Goal: Information Seeking & Learning: Learn about a topic

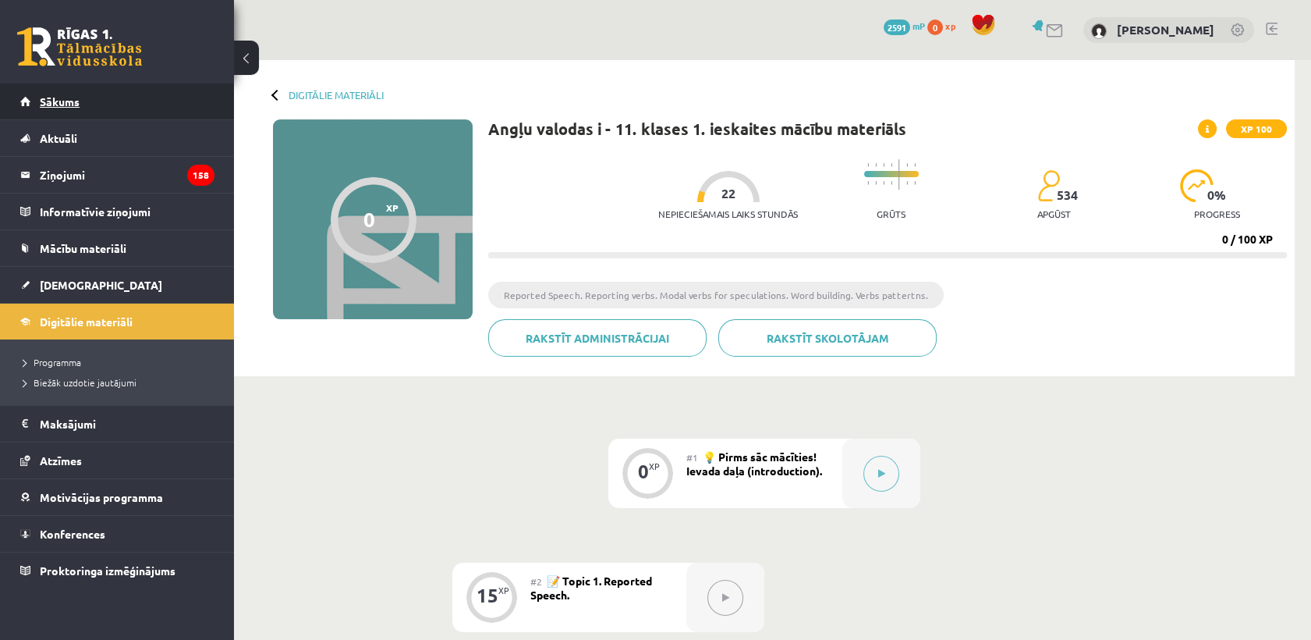
click at [51, 109] on link "Sākums" at bounding box center [117, 101] width 194 height 36
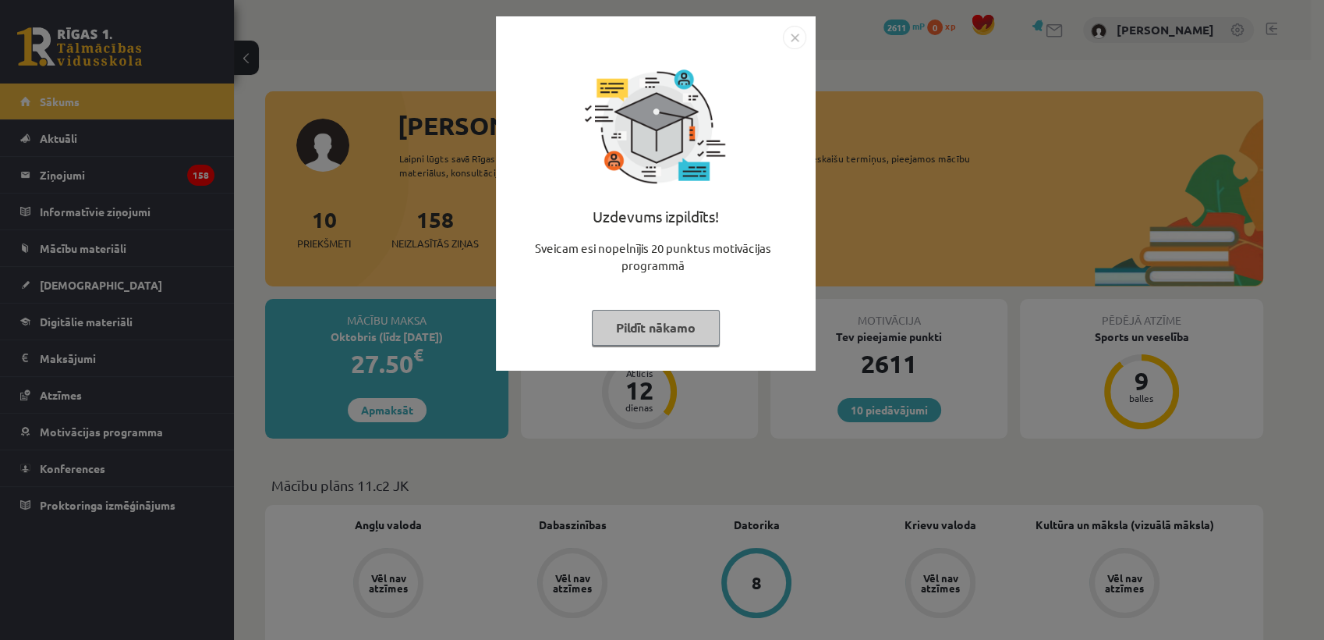
click at [681, 321] on button "Pildīt nākamo" at bounding box center [656, 328] width 128 height 36
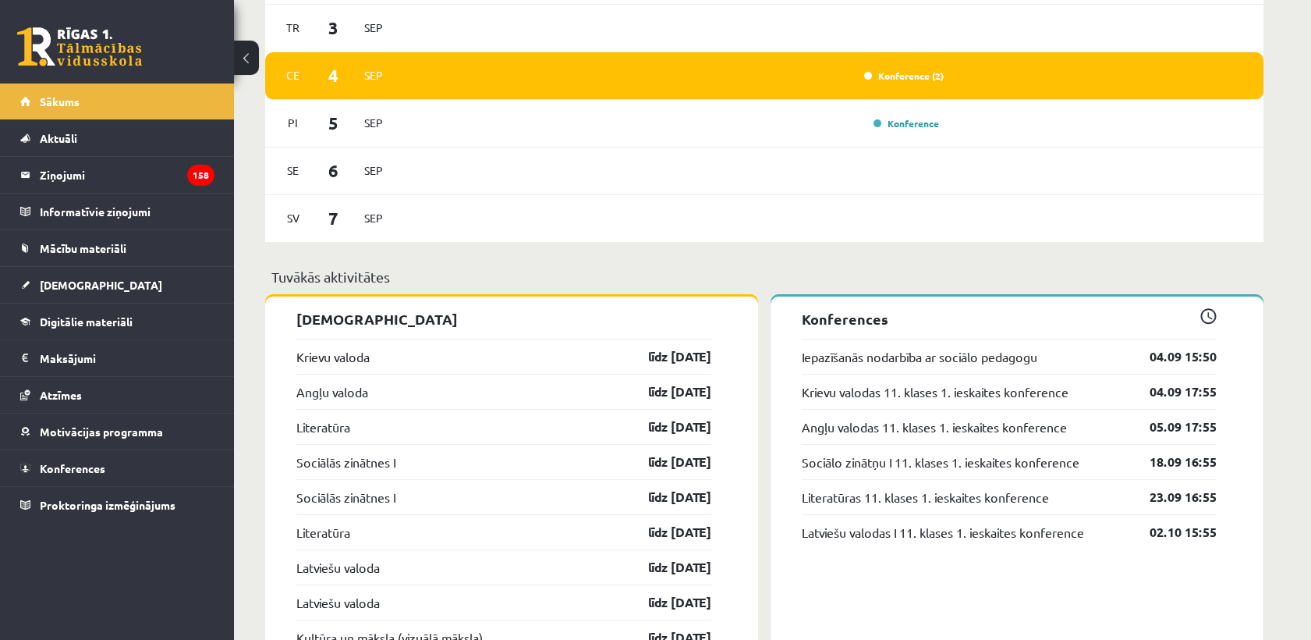
scroll to position [1040, 0]
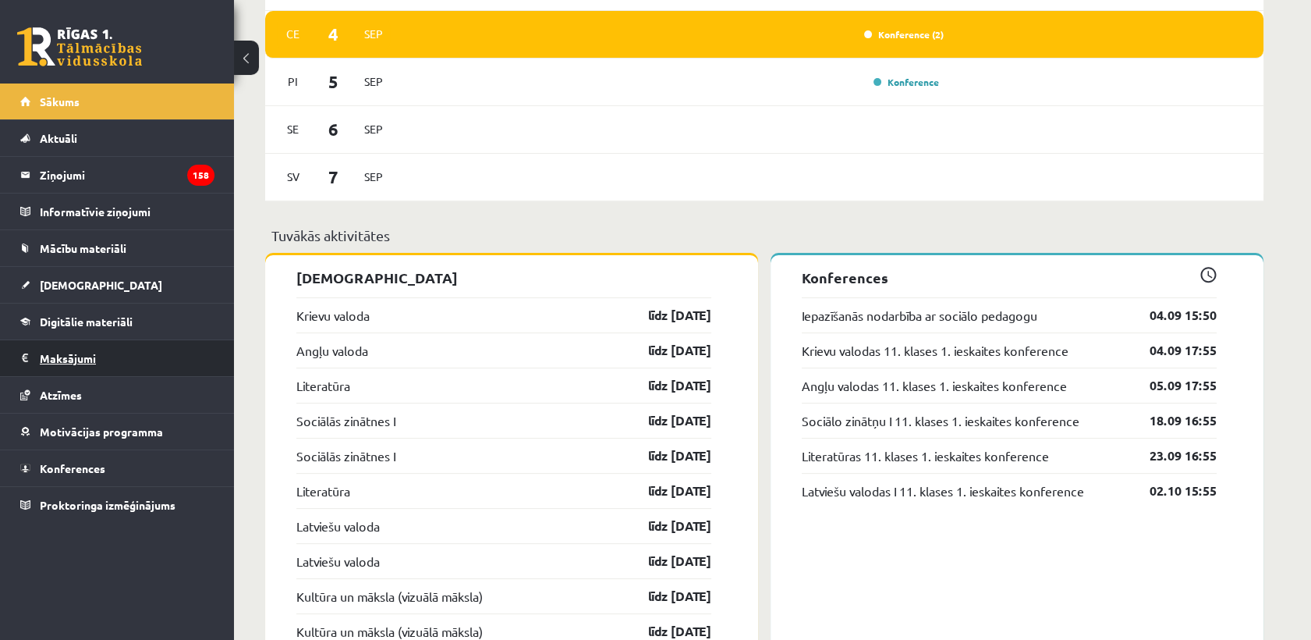
click at [56, 351] on legend "Maksājumi 0" at bounding box center [127, 358] width 175 height 36
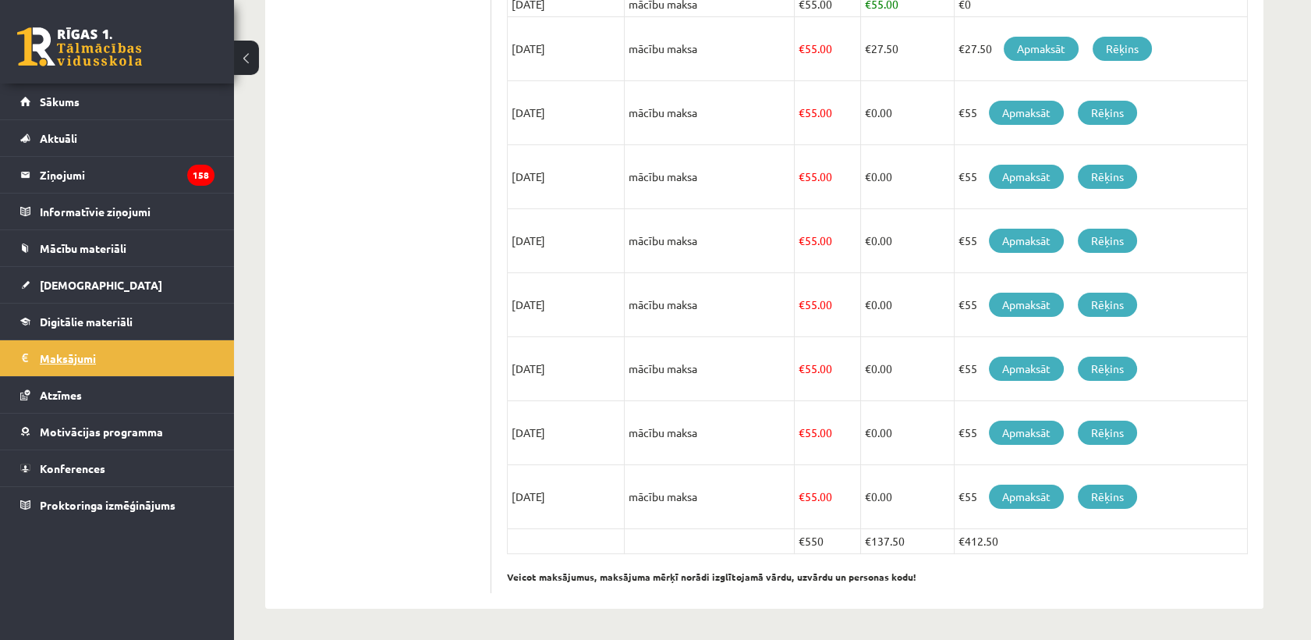
scroll to position [425, 0]
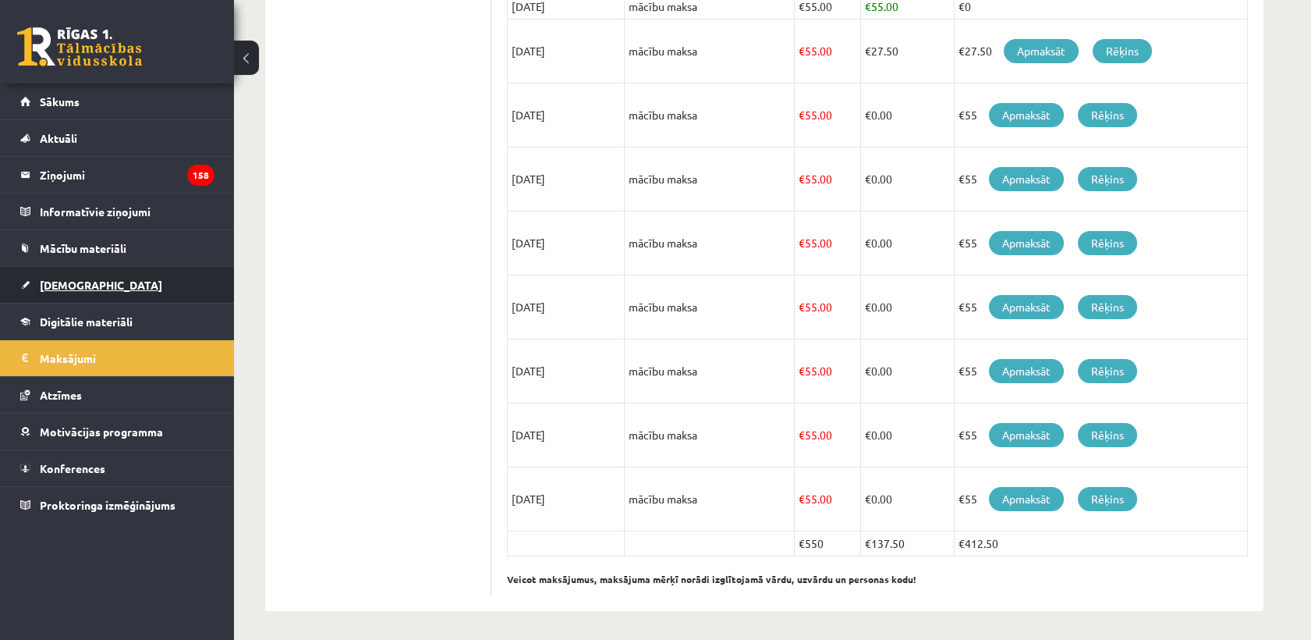
click at [58, 282] on span "[DEMOGRAPHIC_DATA]" at bounding box center [101, 285] width 122 height 14
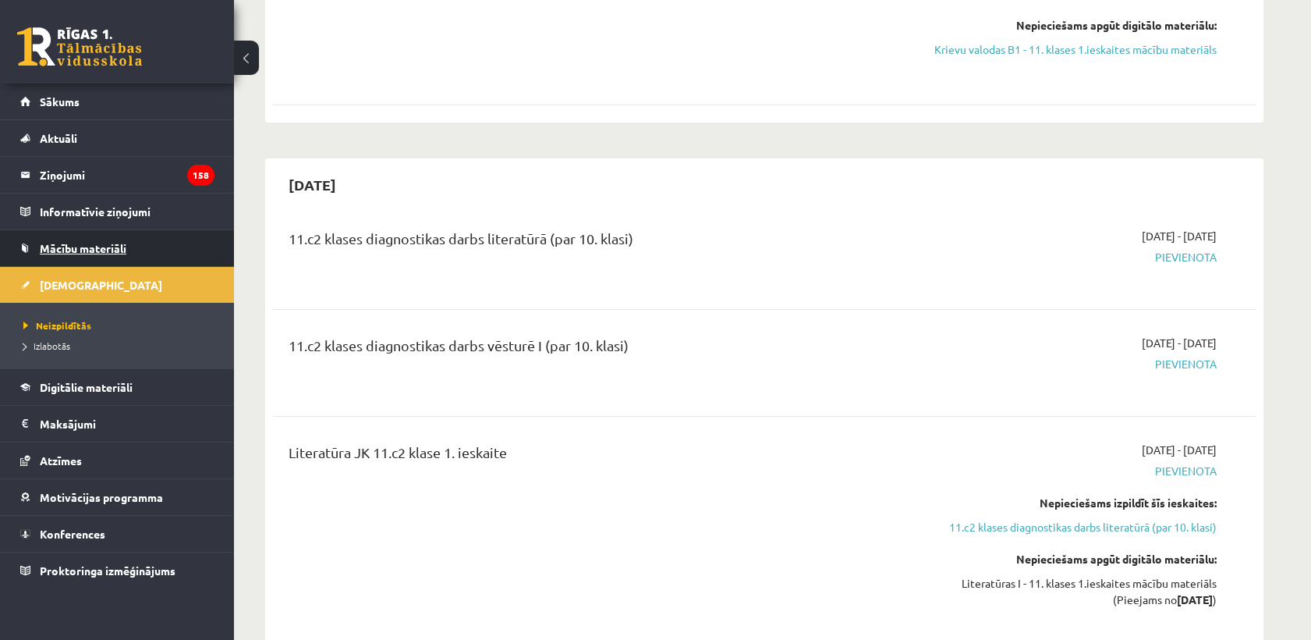
click at [70, 249] on span "Mācību materiāli" at bounding box center [83, 248] width 87 height 14
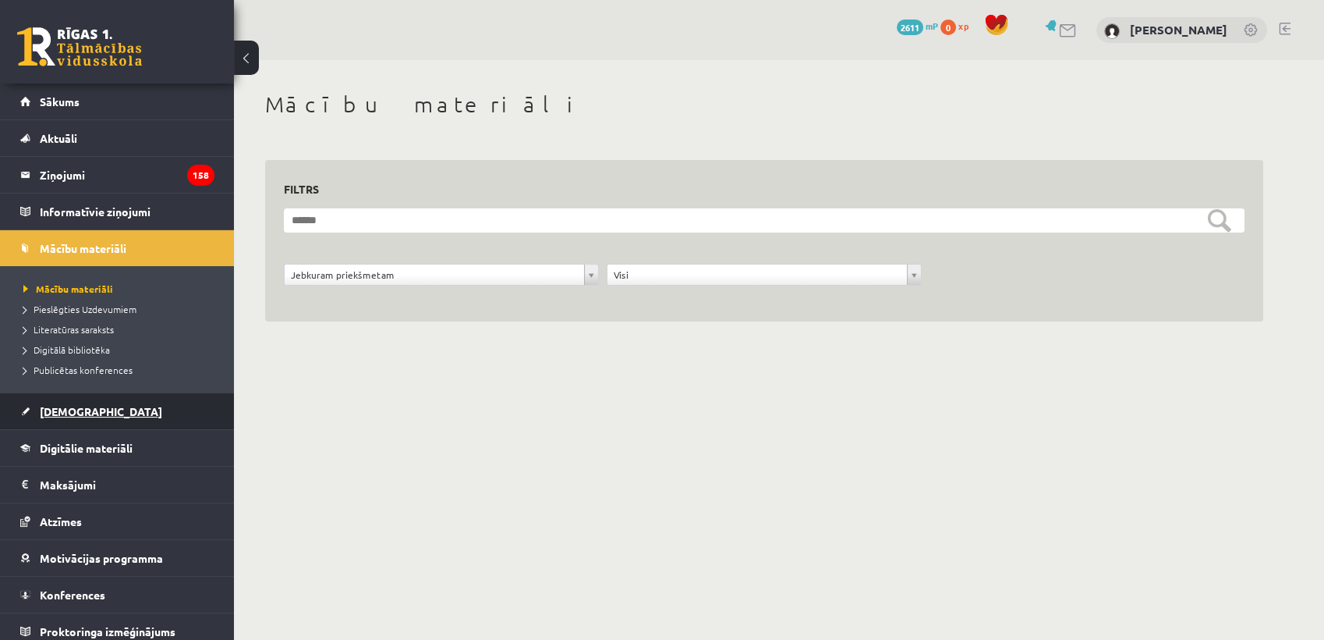
click at [76, 410] on span "[DEMOGRAPHIC_DATA]" at bounding box center [101, 411] width 122 height 14
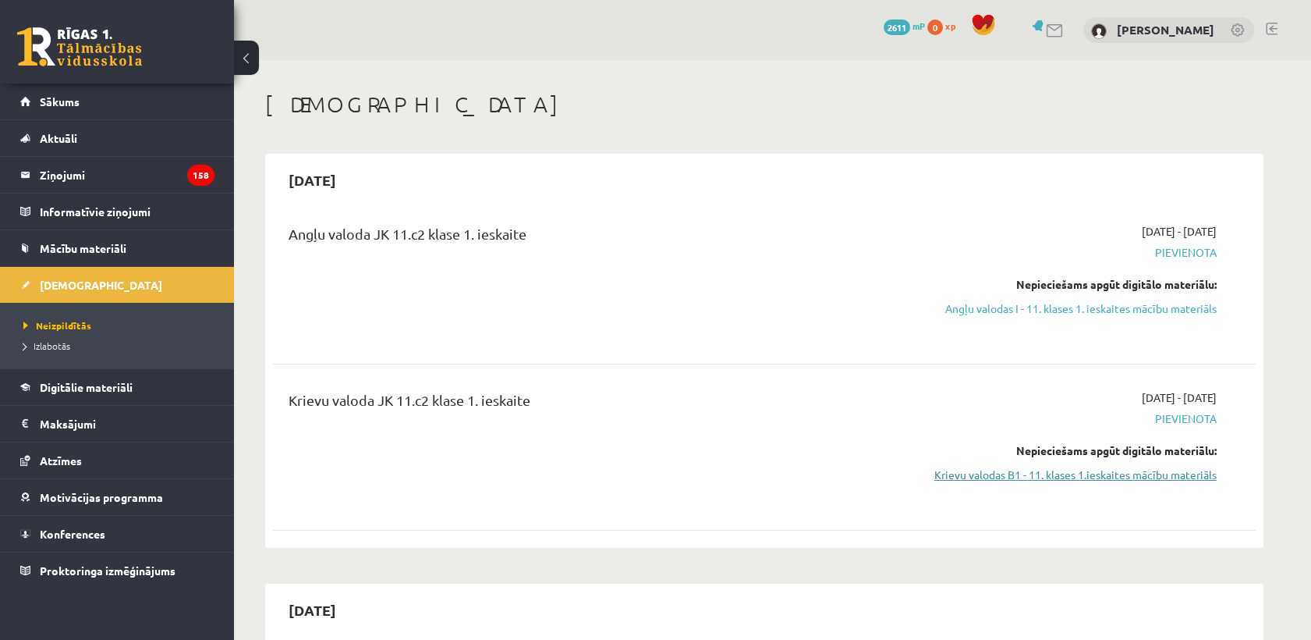
click at [1055, 470] on link "Krievu valodas B1 - 11. klases 1.ieskaites mācību materiāls" at bounding box center [1070, 474] width 294 height 16
click at [85, 380] on span "Digitālie materiāli" at bounding box center [86, 387] width 93 height 14
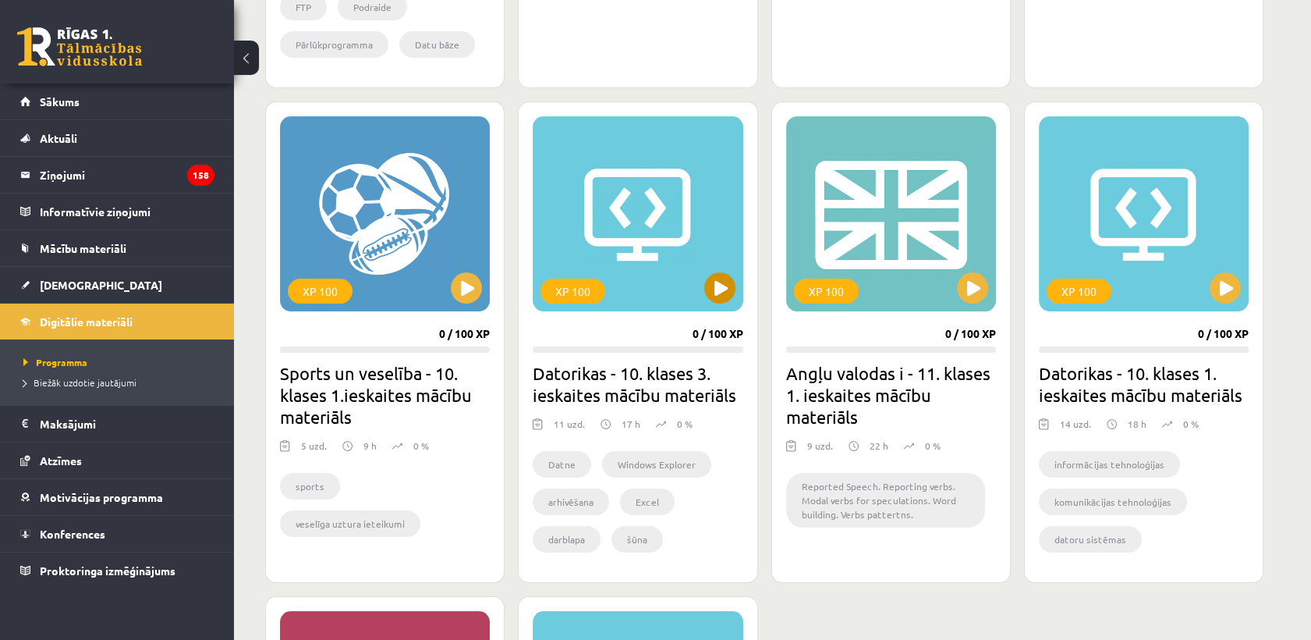
scroll to position [867, 0]
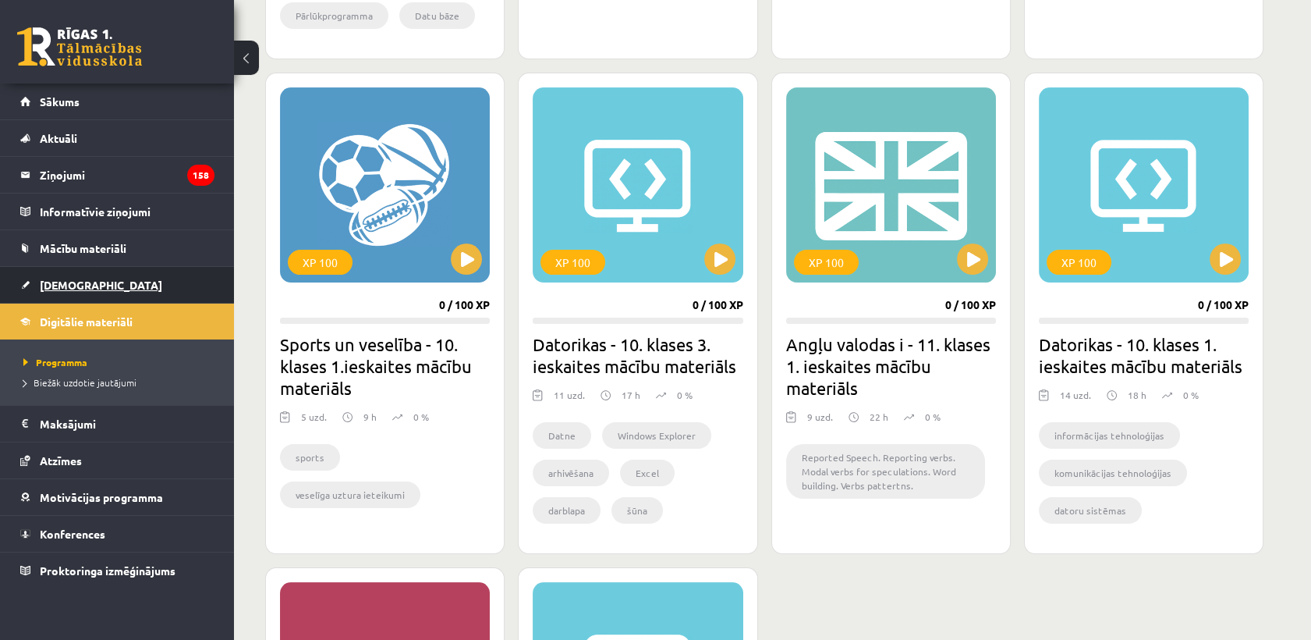
click at [63, 278] on span "[DEMOGRAPHIC_DATA]" at bounding box center [101, 285] width 122 height 14
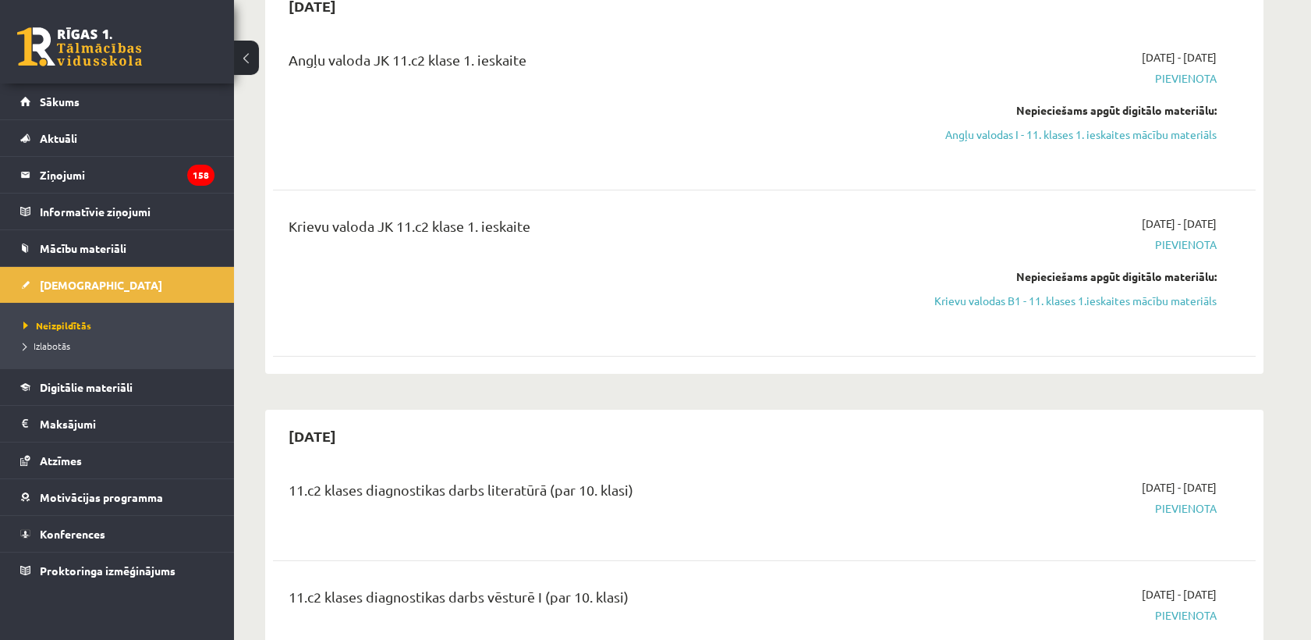
scroll to position [173, 0]
click at [98, 380] on span "Digitālie materiāli" at bounding box center [86, 387] width 93 height 14
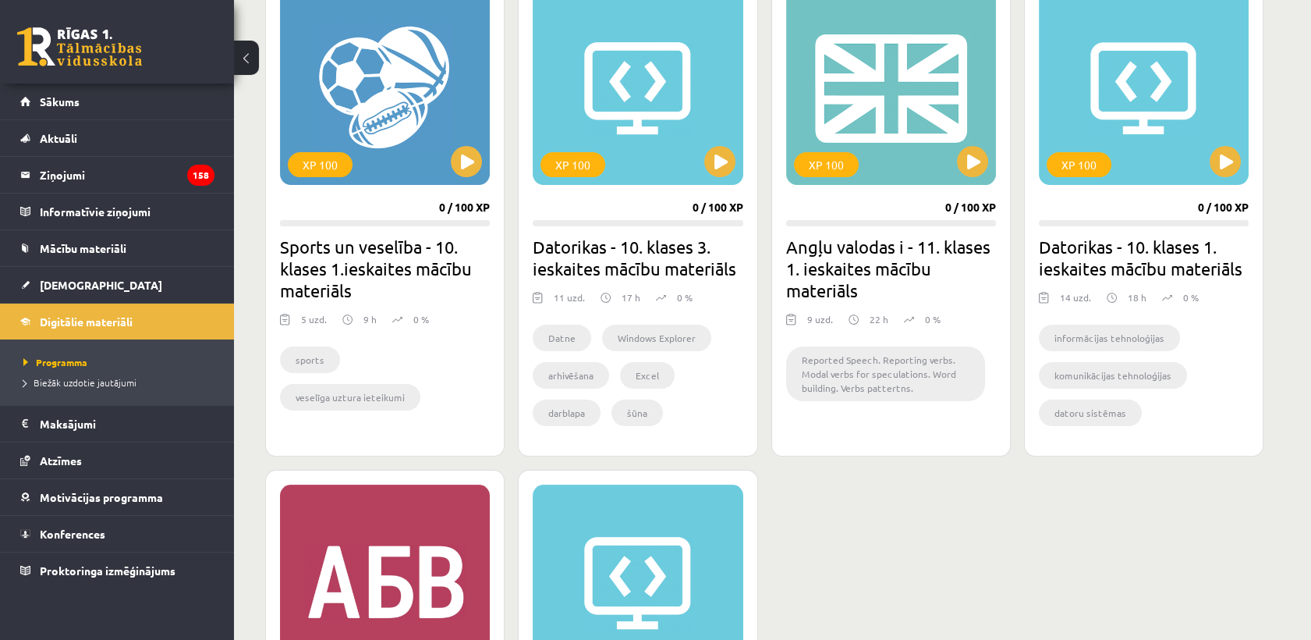
scroll to position [953, 0]
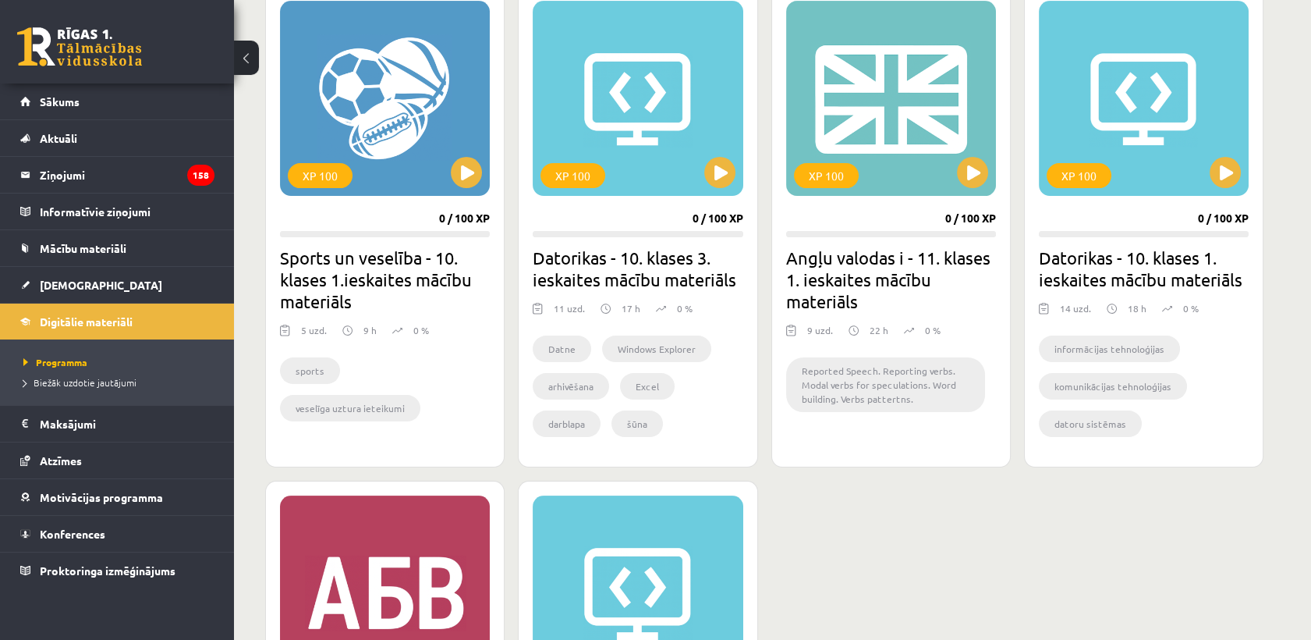
click at [935, 388] on li "Reported Speech. Reporting verbs. Modal verbs for speculations. Word building. …" at bounding box center [885, 384] width 199 height 55
click at [981, 175] on button at bounding box center [972, 172] width 31 height 31
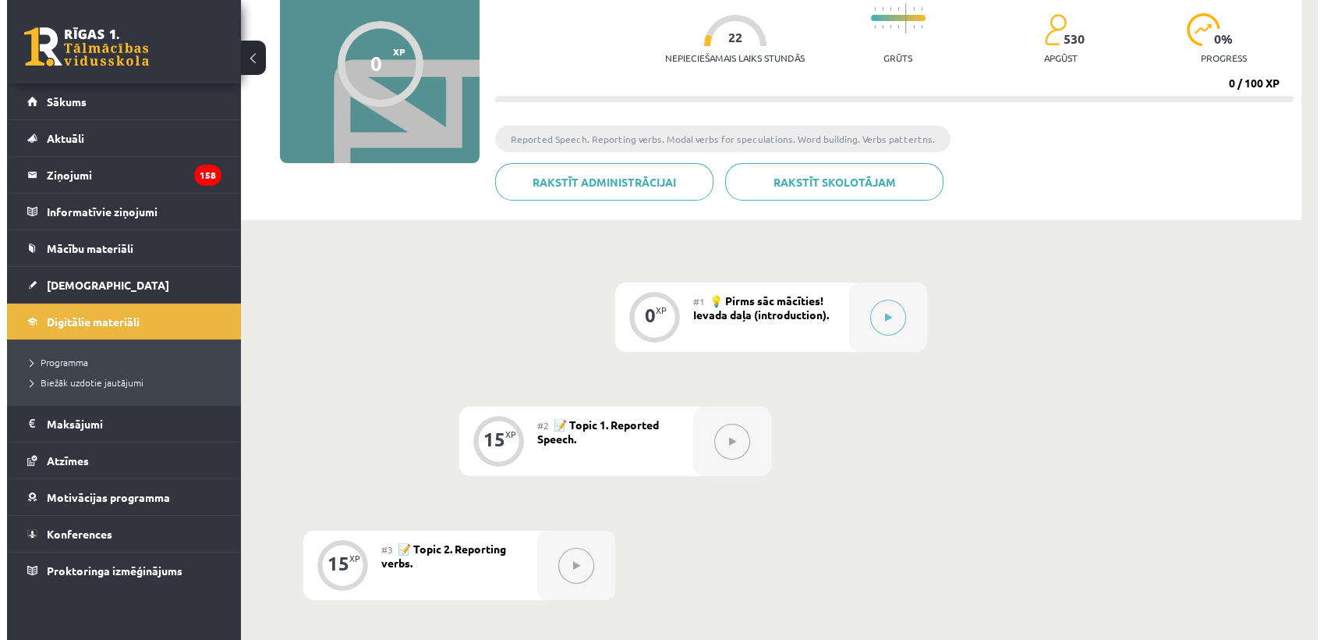
scroll to position [260, 0]
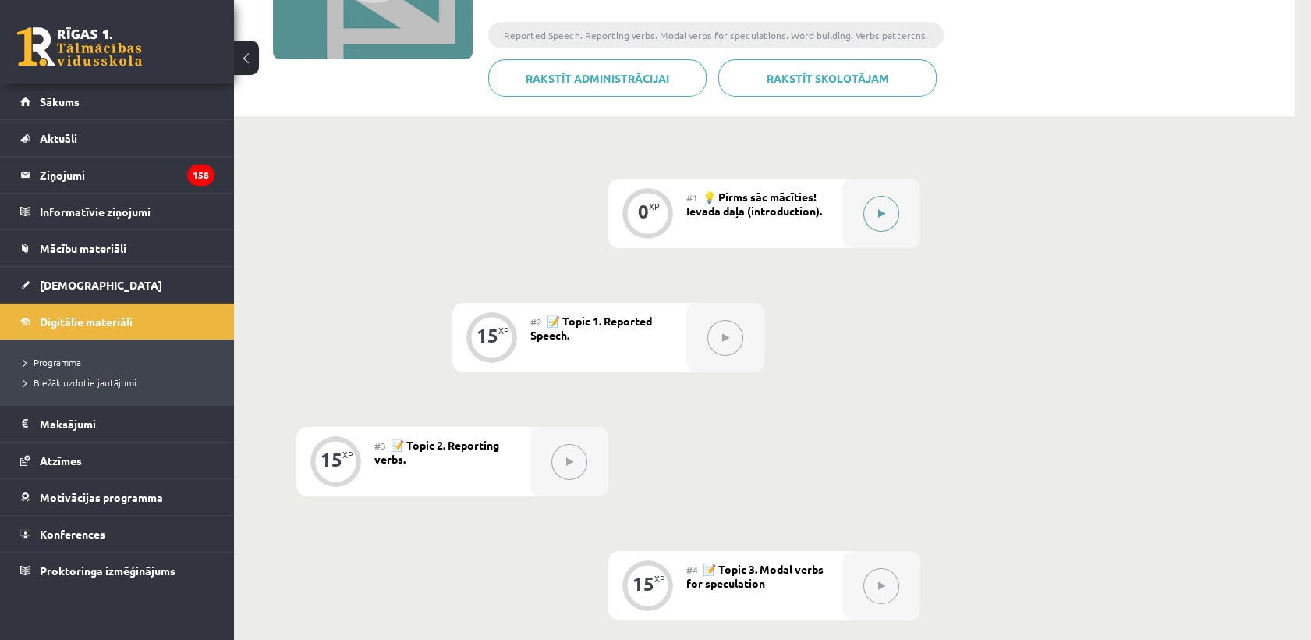
click at [891, 218] on button at bounding box center [881, 214] width 36 height 36
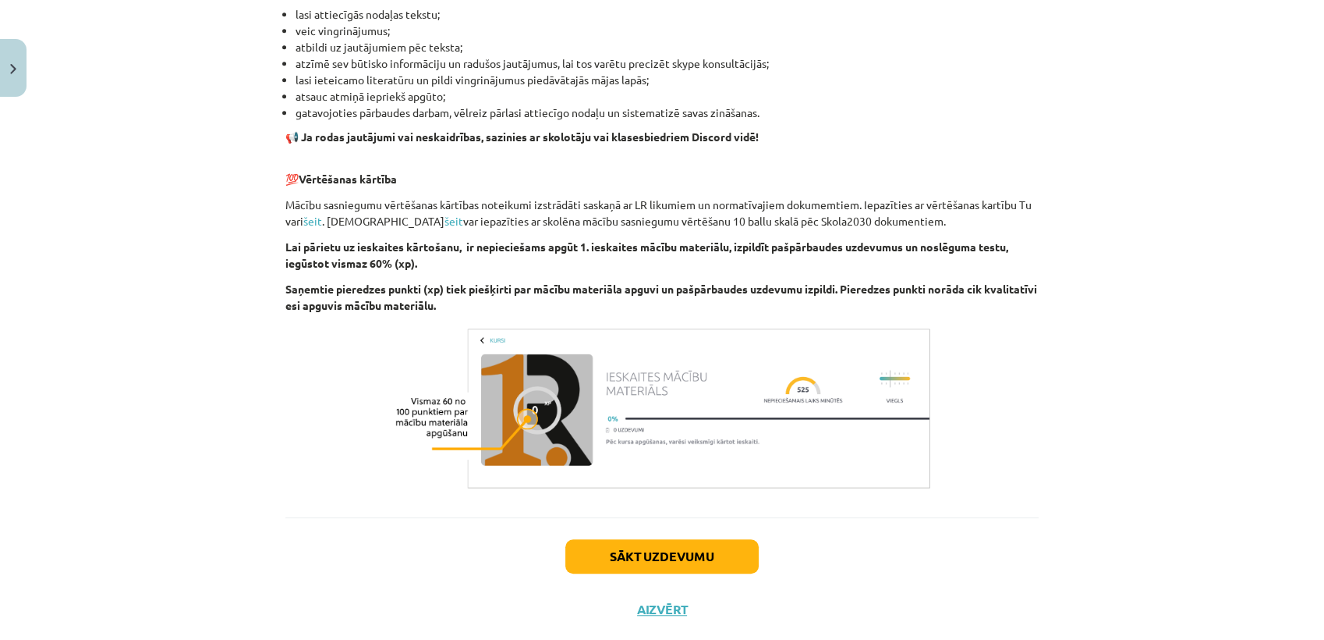
scroll to position [999, 0]
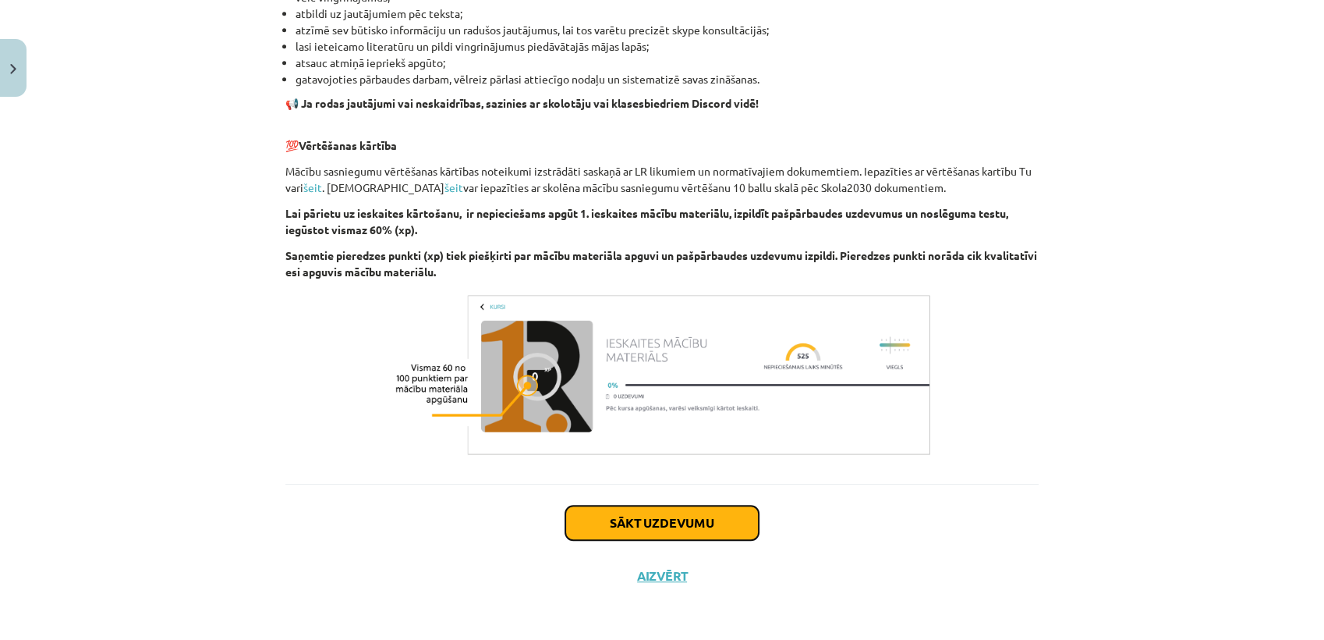
click at [705, 512] on button "Sākt uzdevumu" at bounding box center [662, 522] width 193 height 34
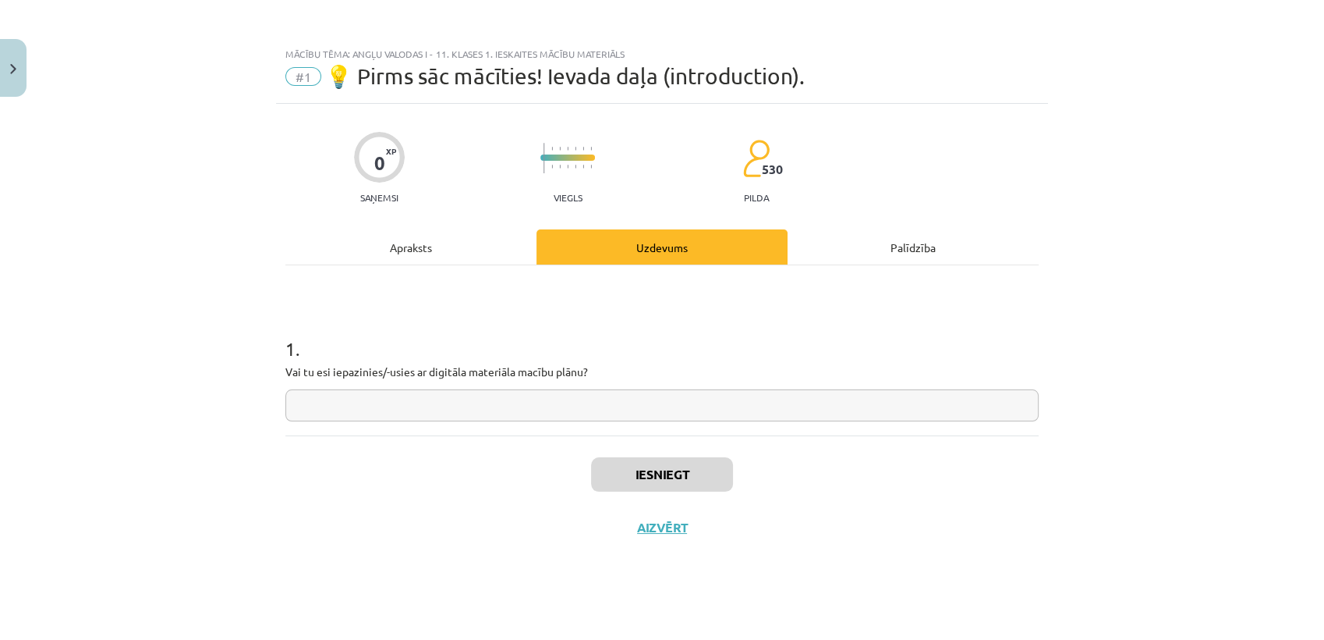
scroll to position [0, 0]
click at [510, 415] on input "text" at bounding box center [662, 405] width 754 height 32
type input "*******"
click at [644, 484] on button "Iesniegt" at bounding box center [662, 474] width 142 height 34
click at [693, 531] on button "Nākamā nodarbība" at bounding box center [662, 537] width 153 height 36
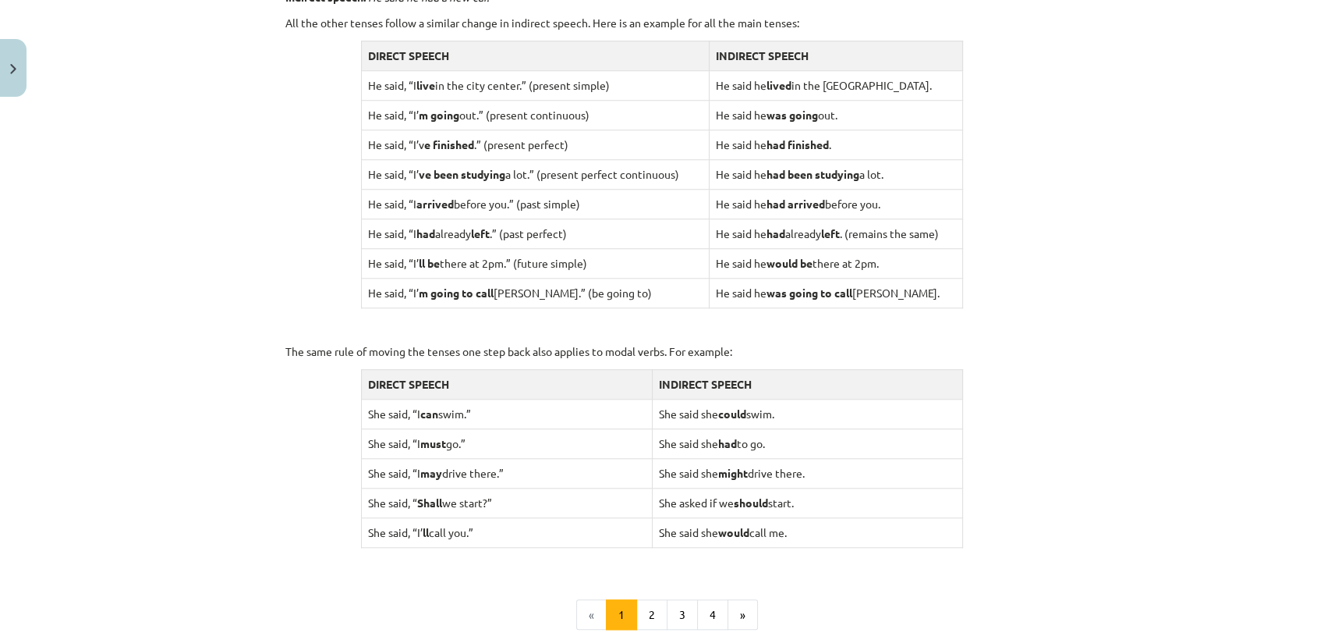
scroll to position [1466, 0]
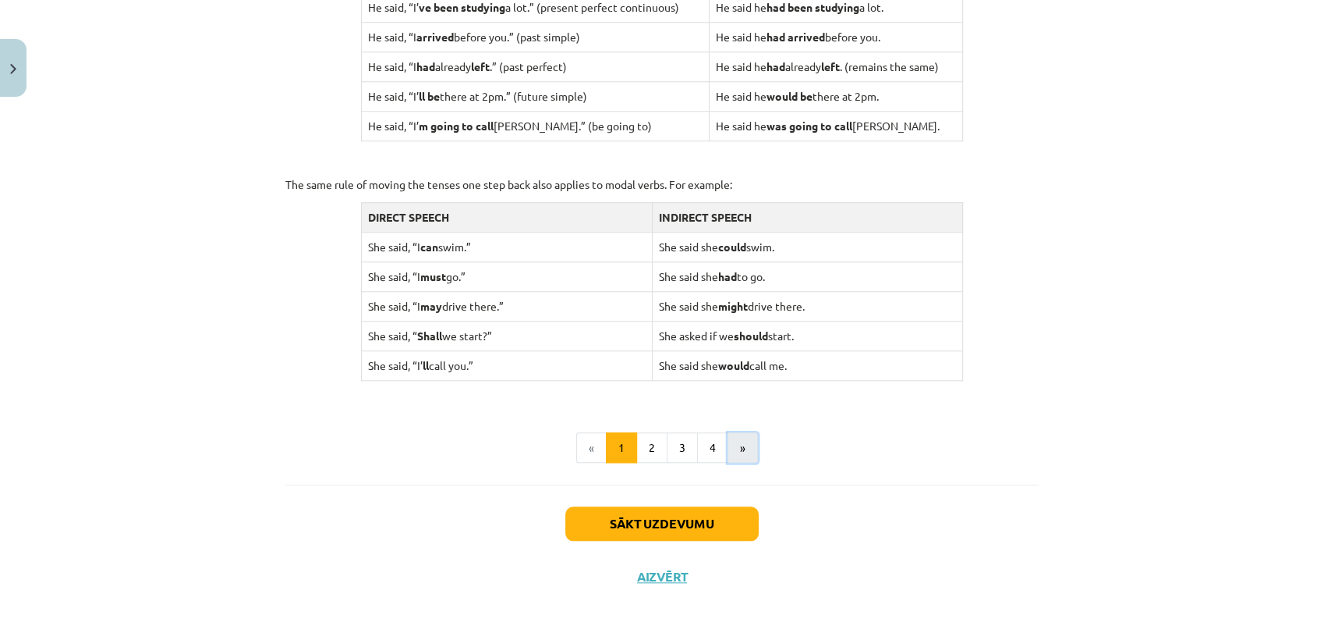
click at [740, 445] on button "»" at bounding box center [743, 447] width 30 height 31
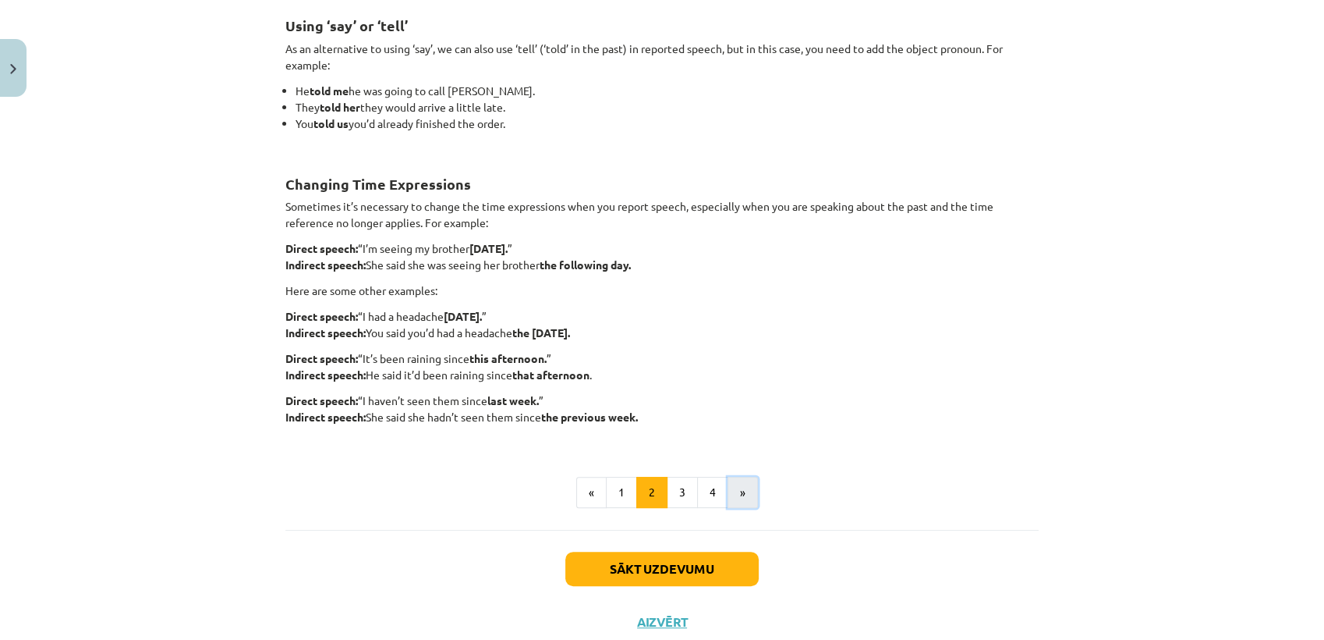
scroll to position [279, 0]
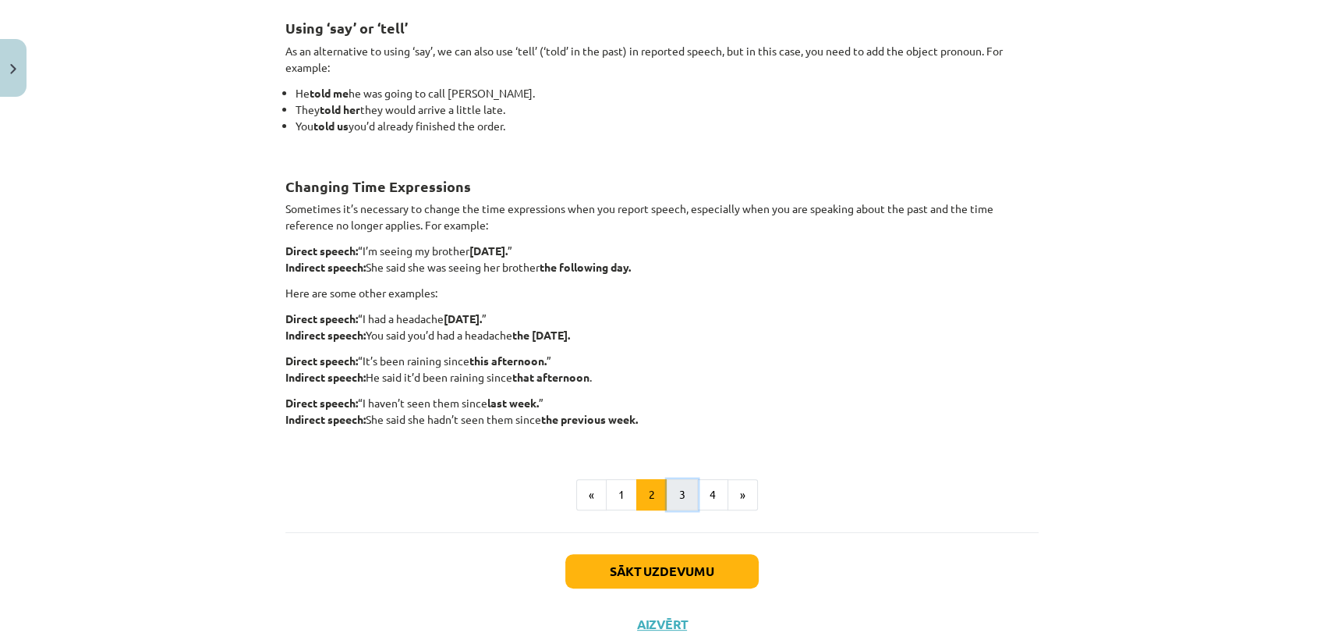
click at [679, 488] on button "3" at bounding box center [682, 494] width 31 height 31
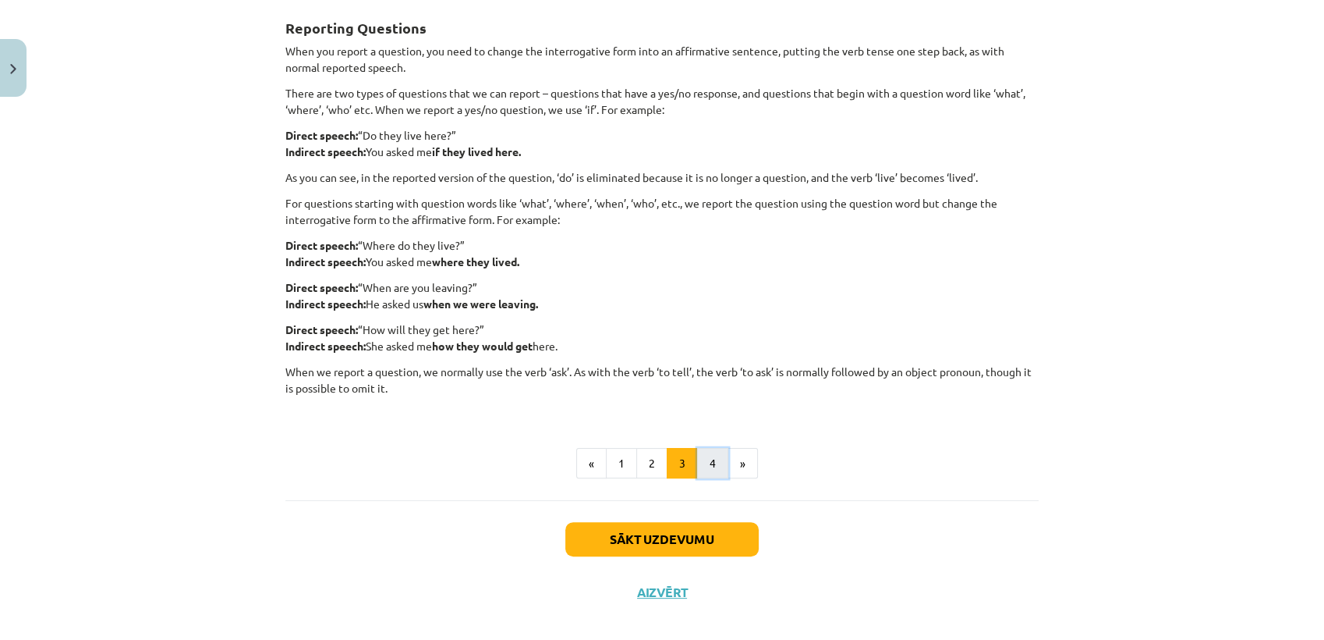
click at [702, 473] on button "4" at bounding box center [712, 463] width 31 height 31
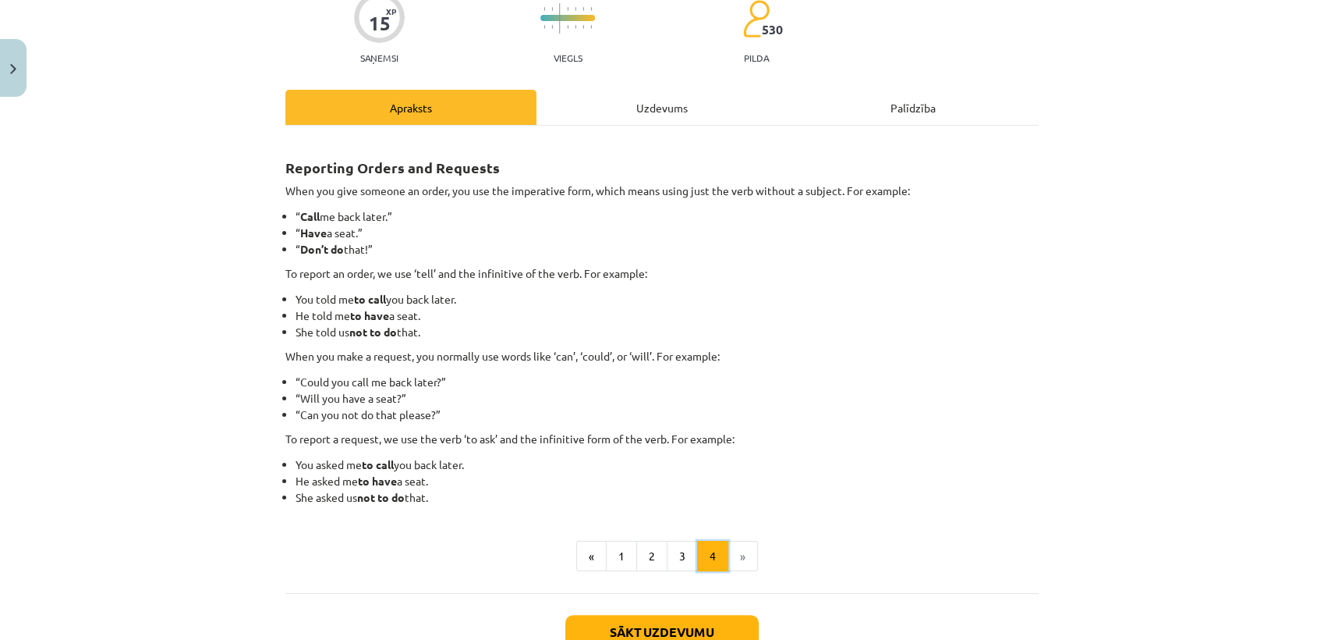
scroll to position [250, 0]
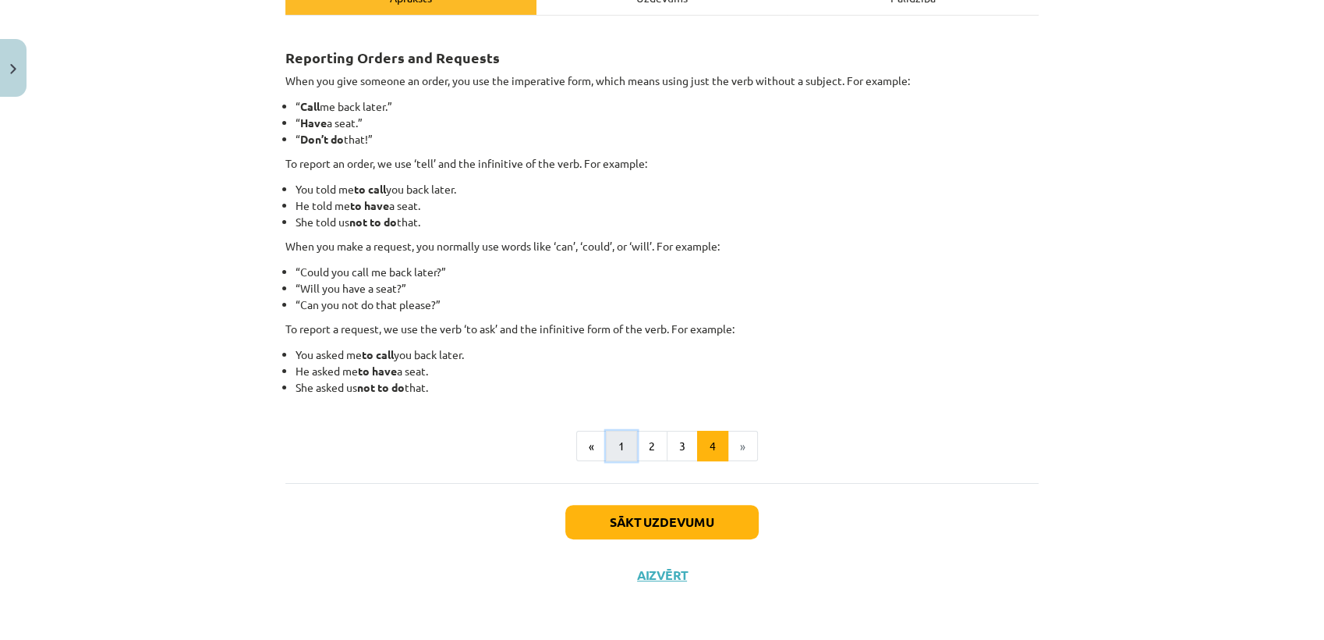
click at [615, 444] on button "1" at bounding box center [621, 446] width 31 height 31
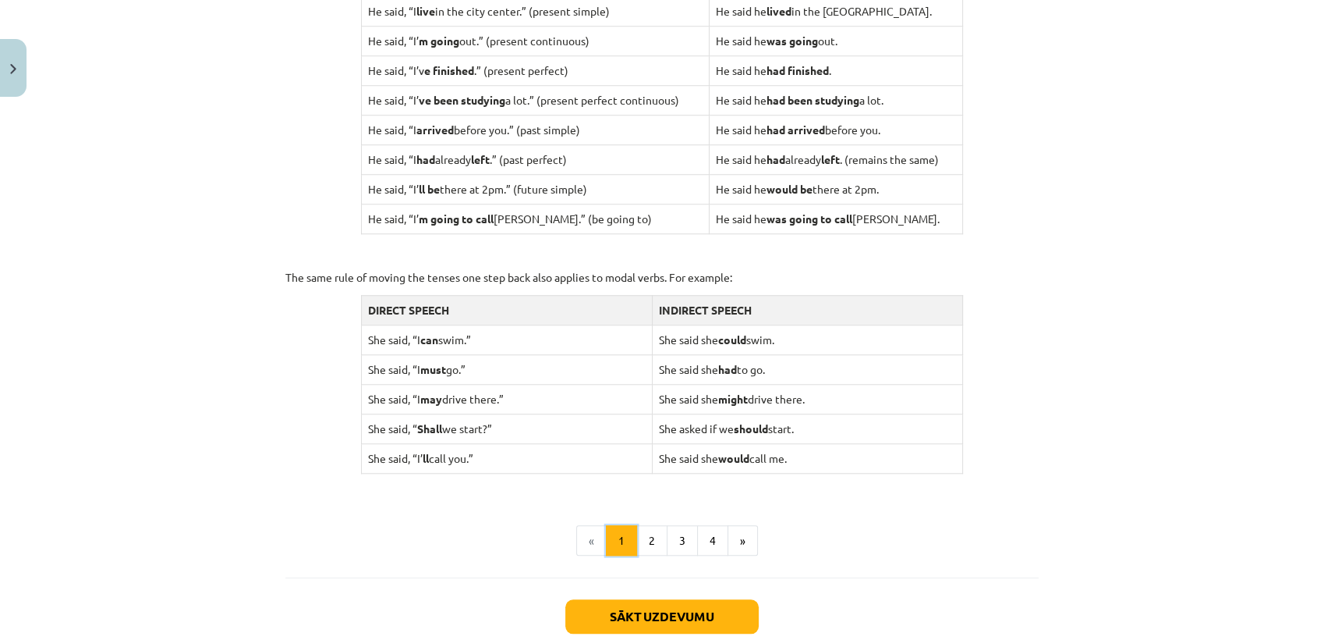
scroll to position [1466, 0]
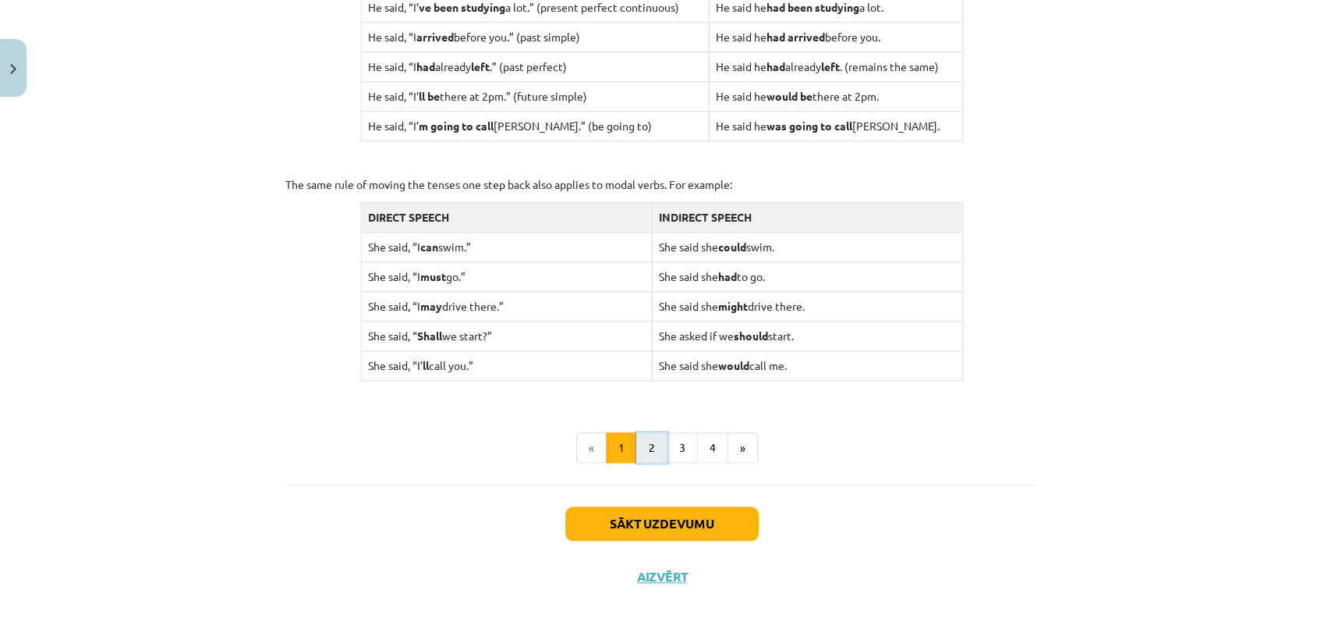
click at [641, 452] on button "2" at bounding box center [652, 447] width 31 height 31
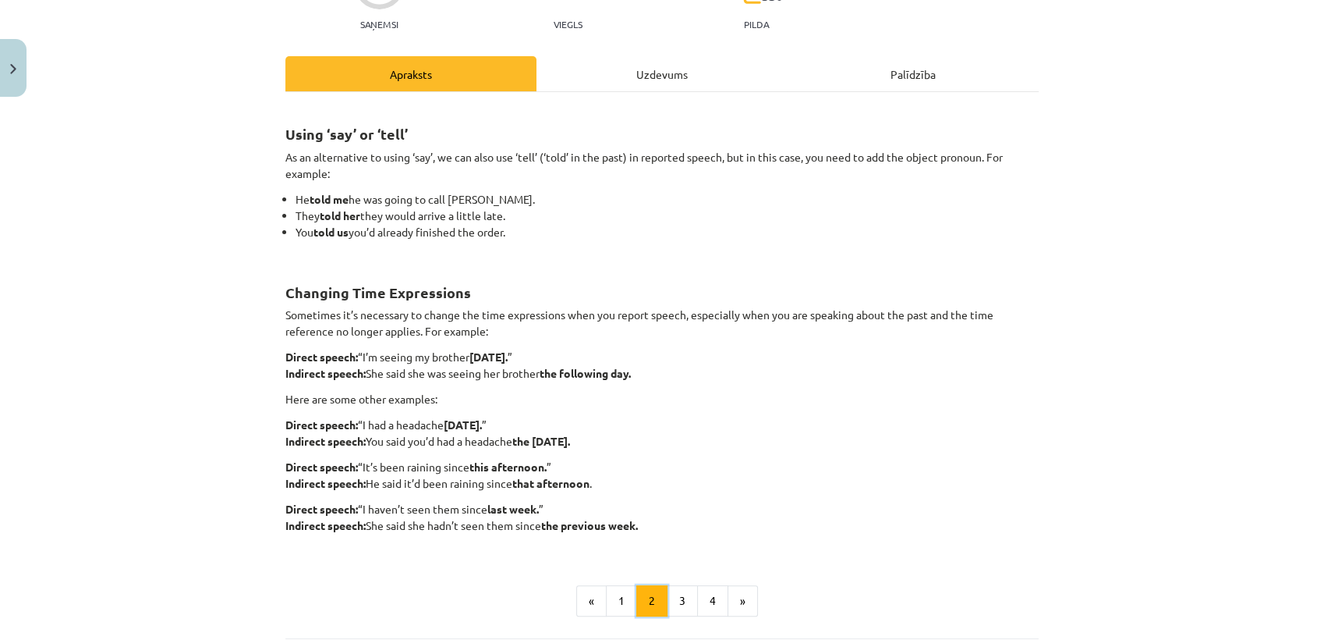
scroll to position [260, 0]
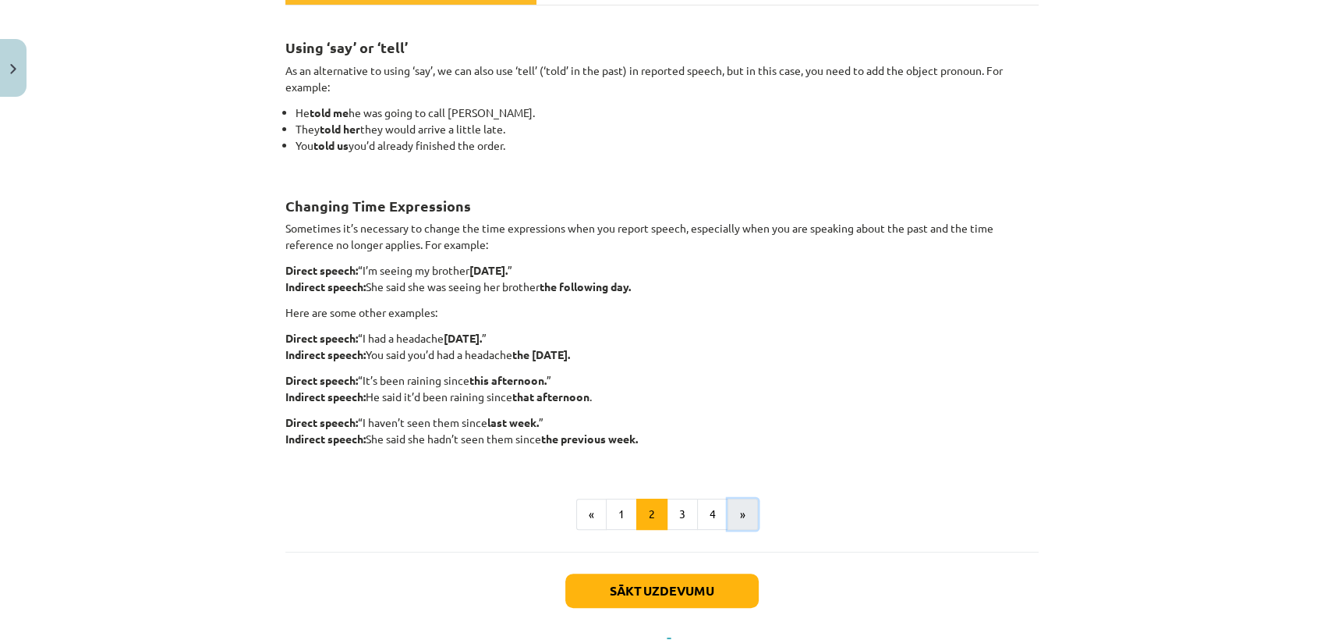
click at [739, 512] on button "»" at bounding box center [743, 513] width 30 height 31
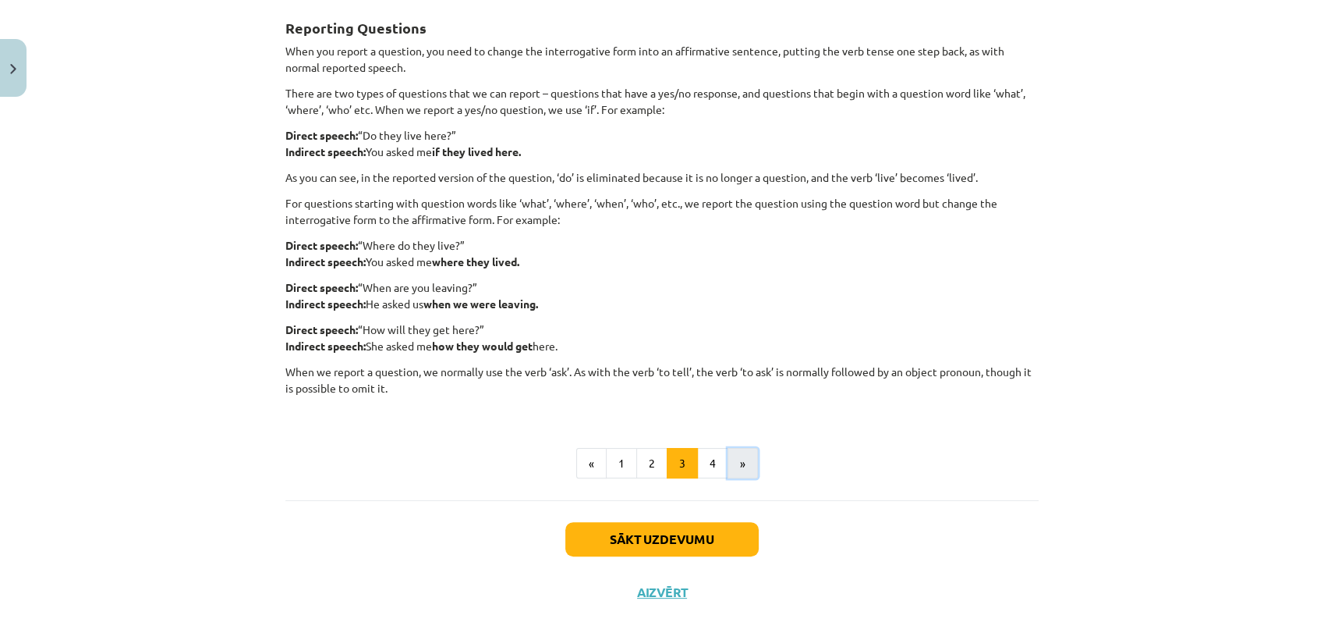
click at [740, 452] on button "»" at bounding box center [743, 463] width 30 height 31
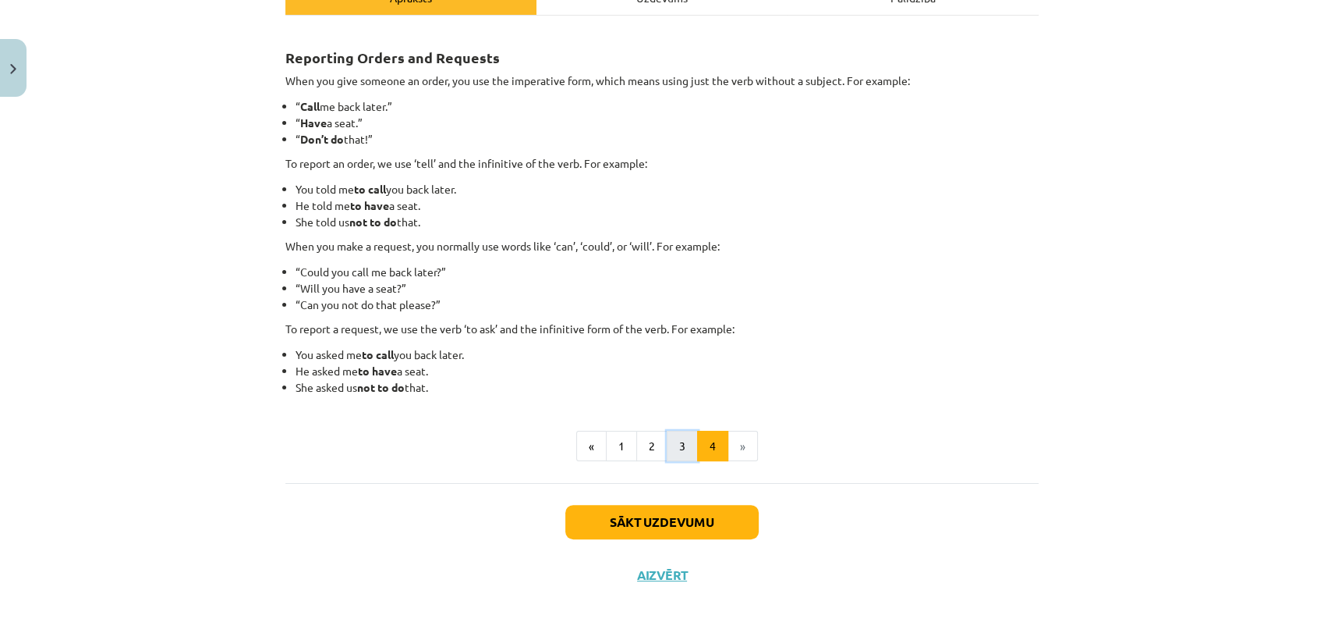
click at [683, 434] on button "3" at bounding box center [682, 446] width 31 height 31
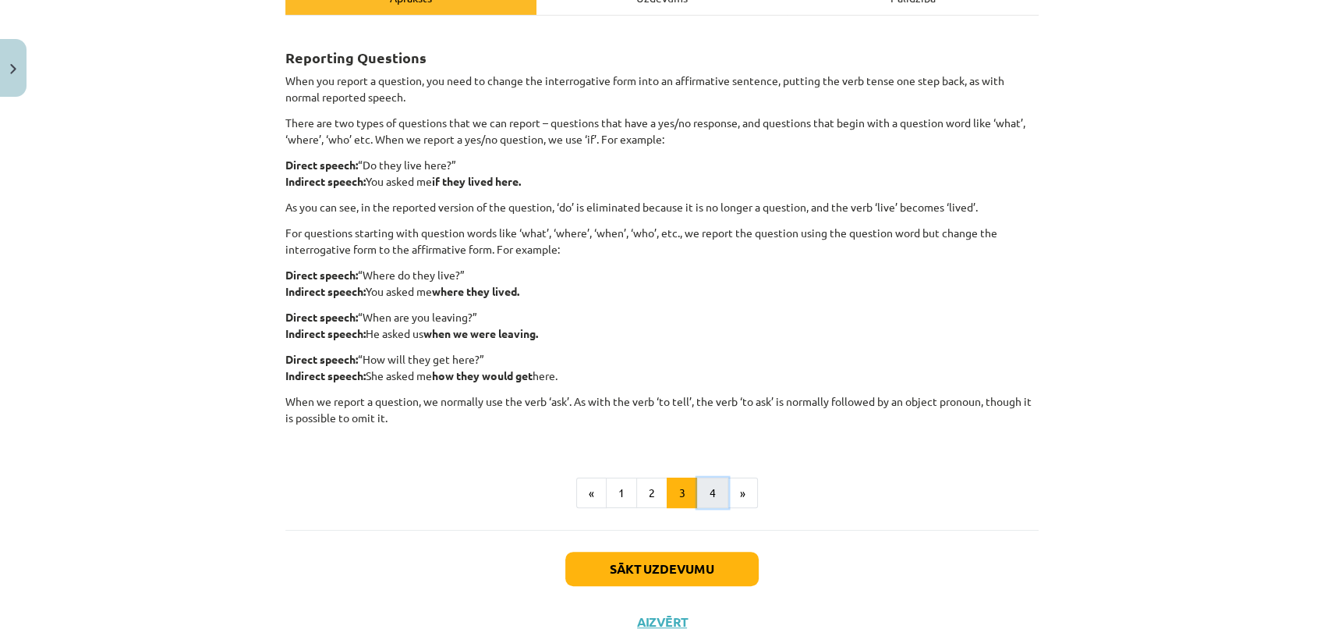
click at [706, 483] on button "4" at bounding box center [712, 492] width 31 height 31
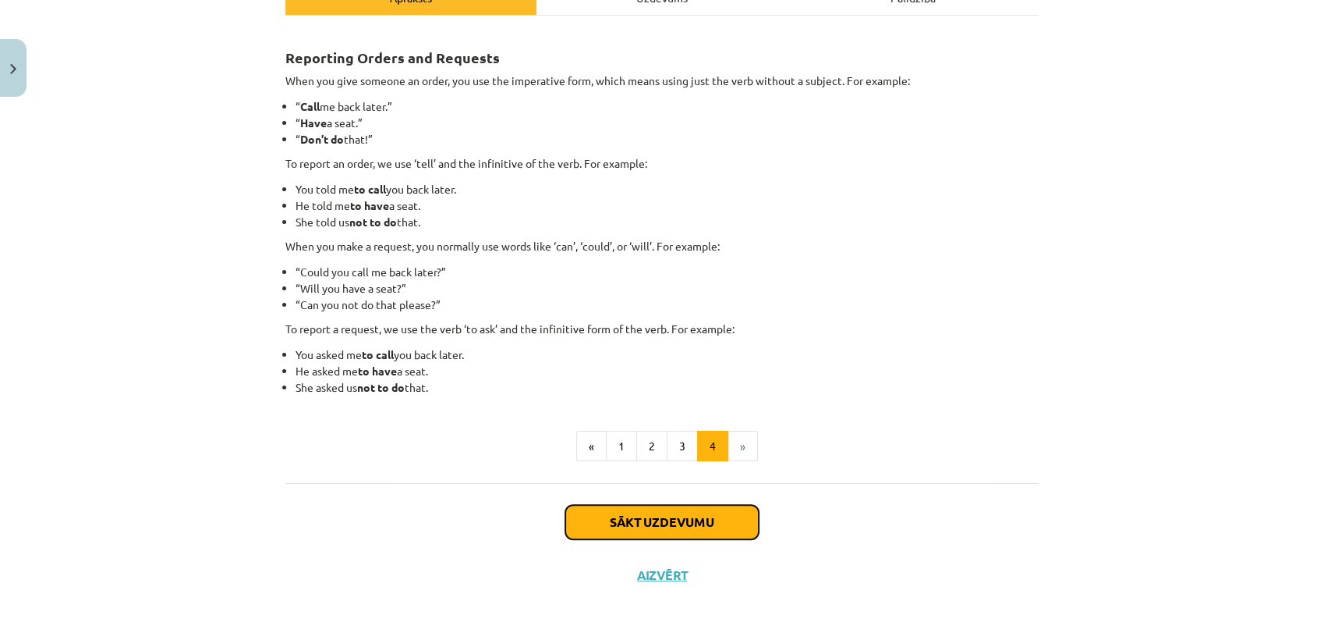
click at [643, 519] on button "Sākt uzdevumu" at bounding box center [662, 522] width 193 height 34
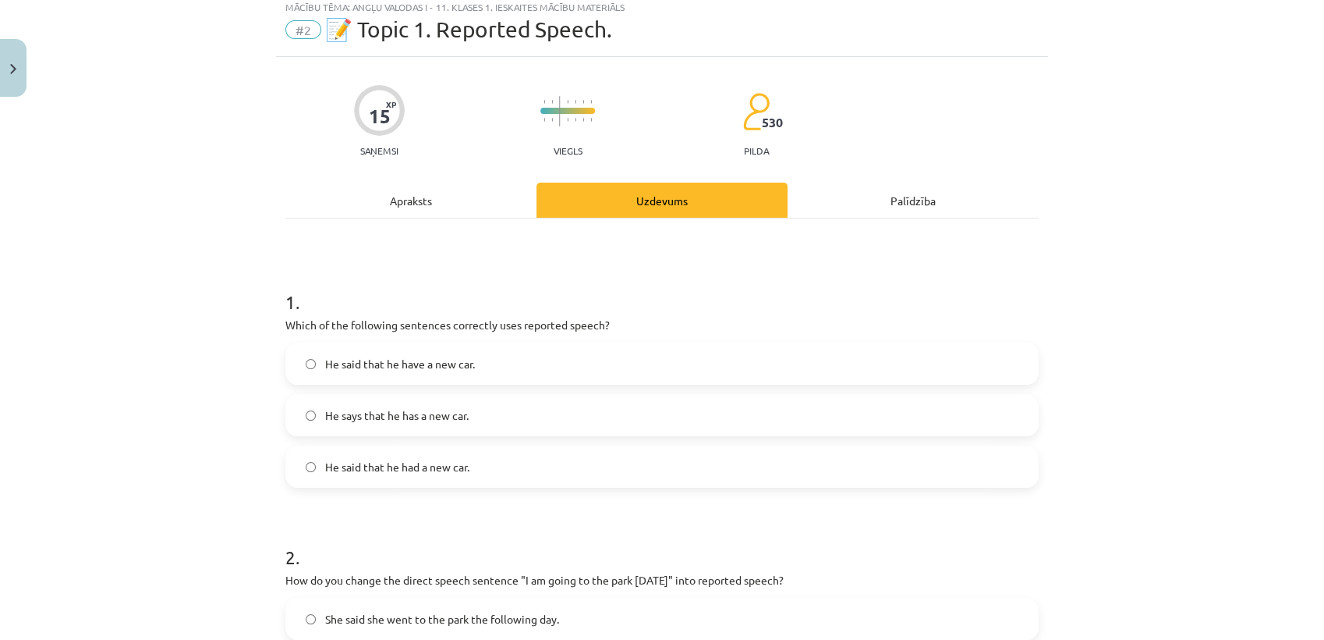
scroll to position [38, 0]
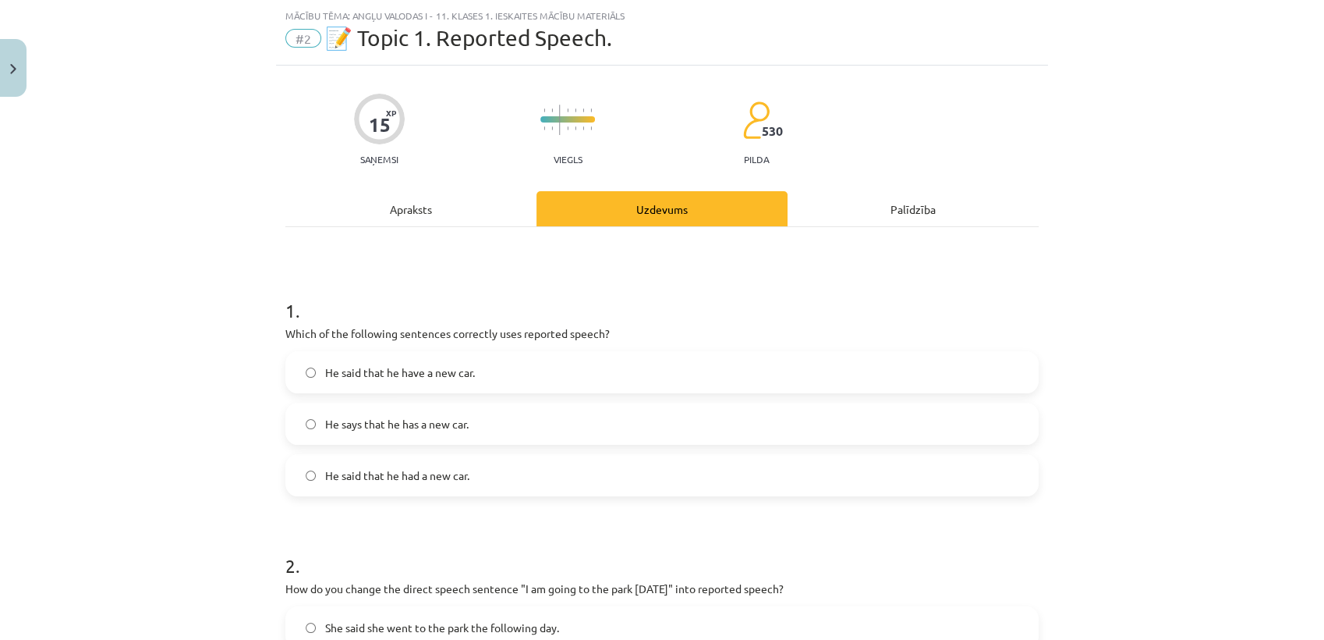
click at [449, 485] on label "He said that he had a new car." at bounding box center [662, 475] width 750 height 39
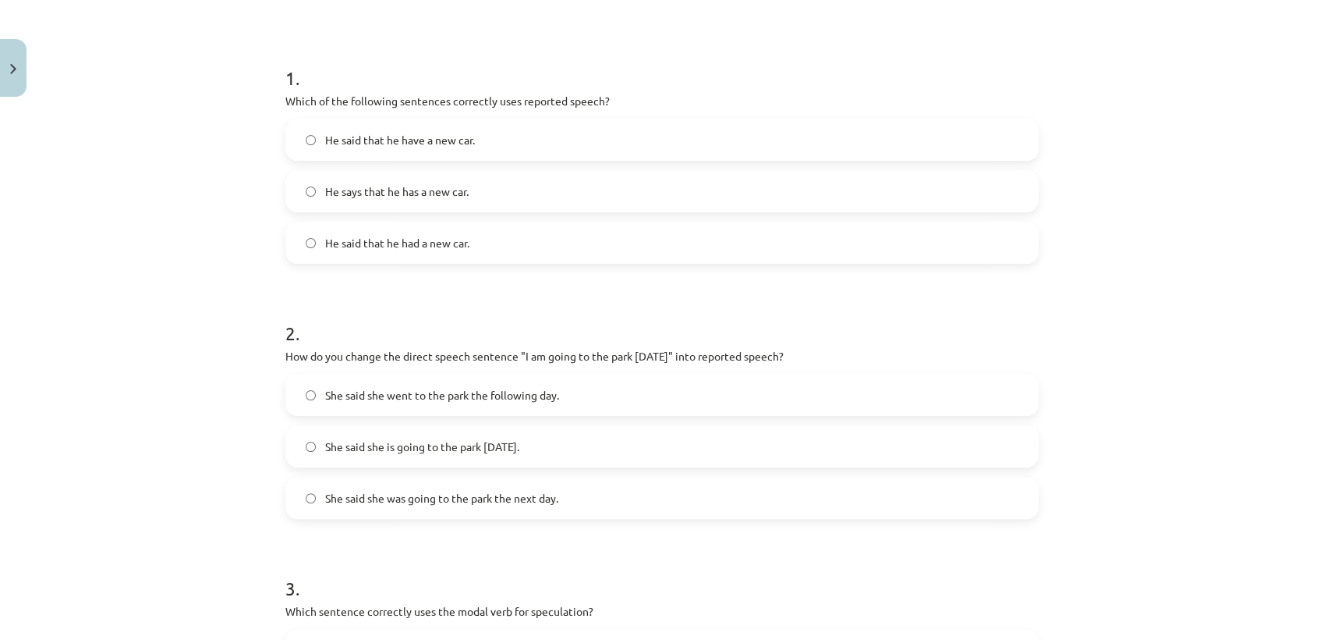
scroll to position [299, 0]
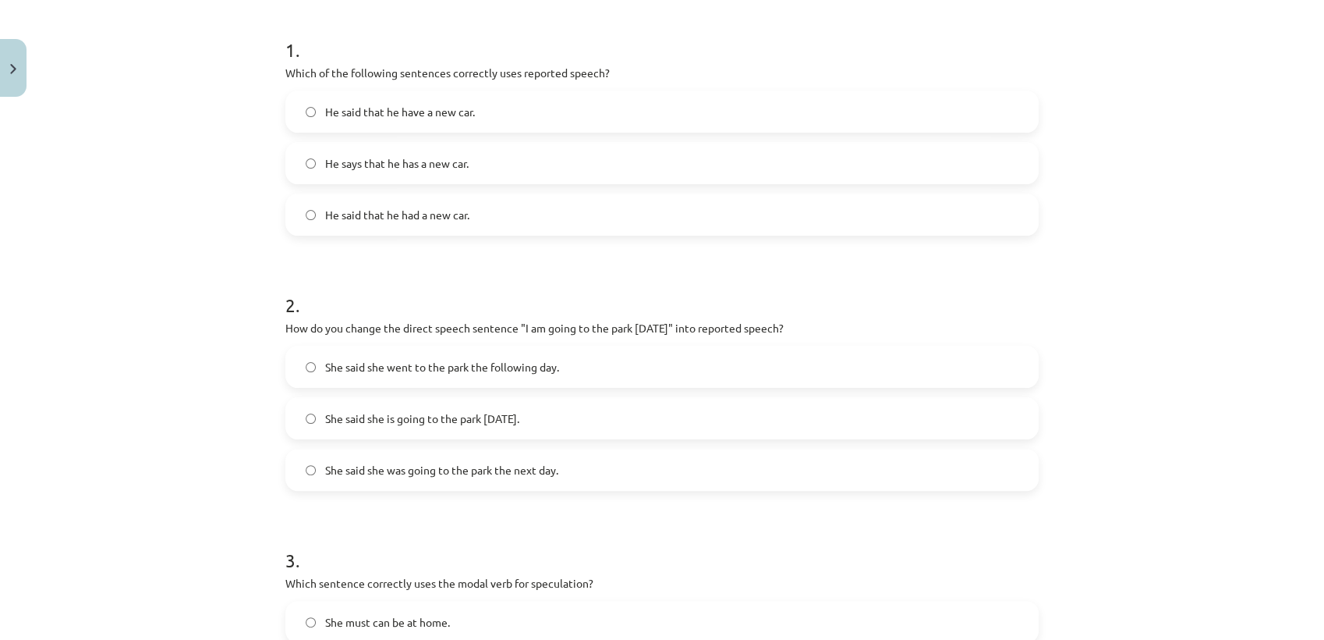
click at [483, 480] on label "She said she was going to the park the next day." at bounding box center [662, 469] width 750 height 39
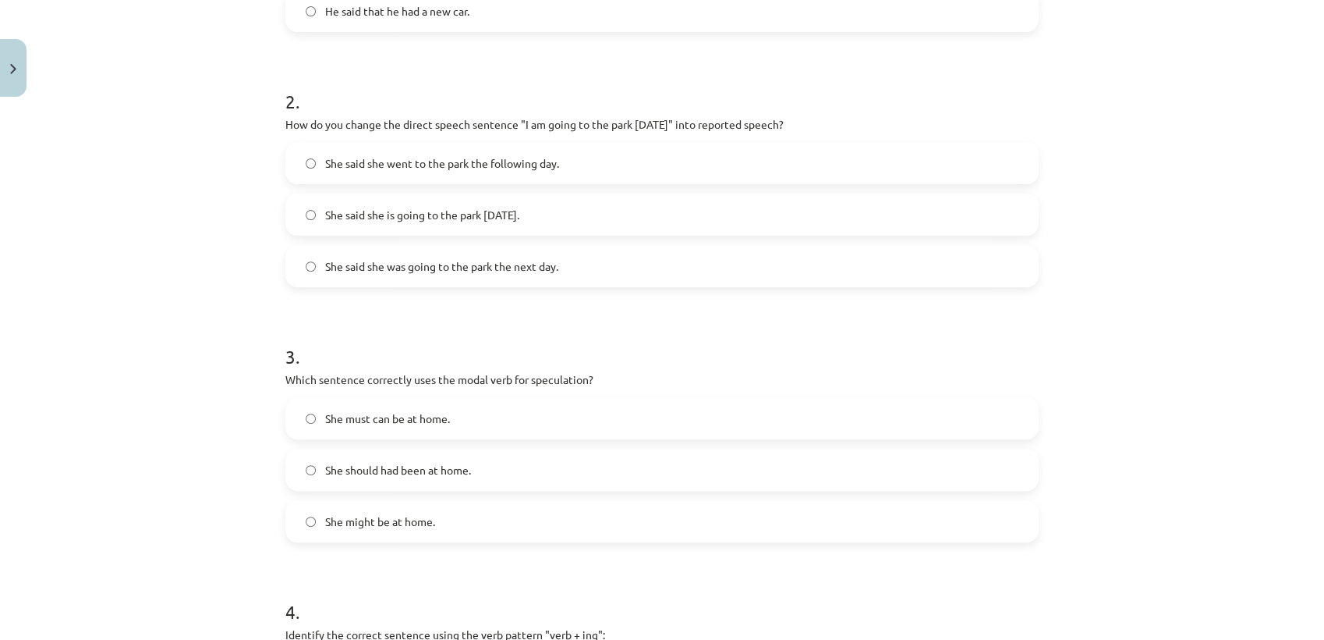
scroll to position [645, 0]
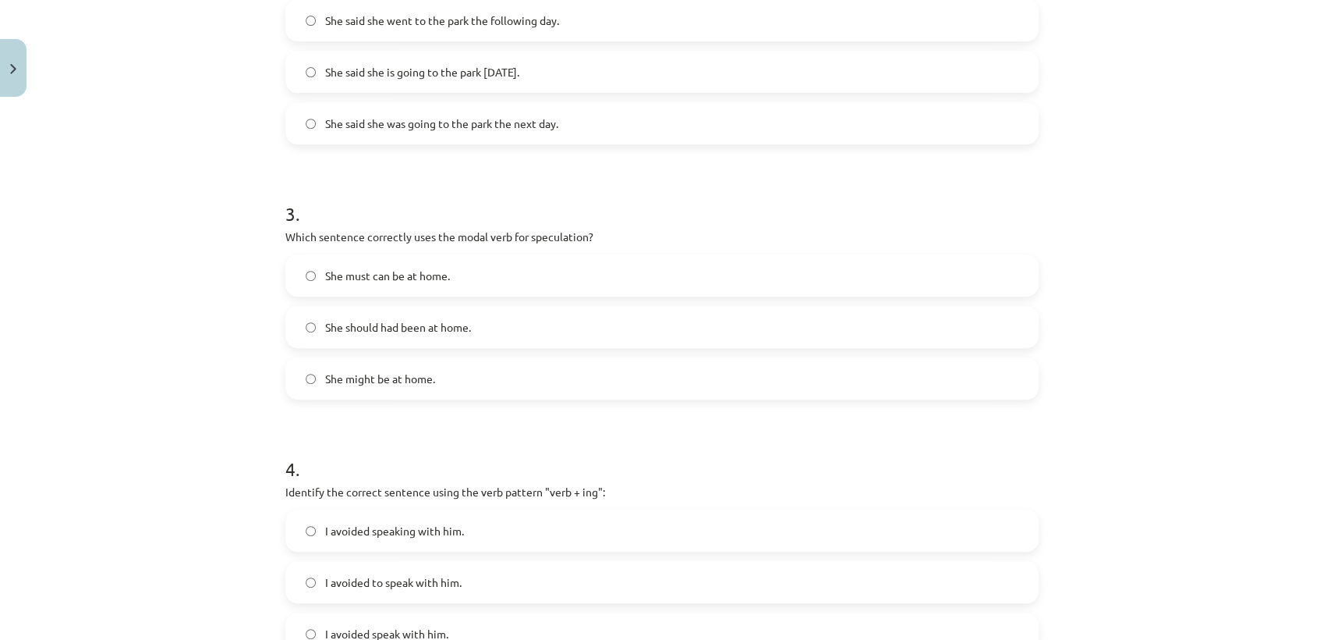
click at [457, 382] on label "She might be at home." at bounding box center [662, 378] width 750 height 39
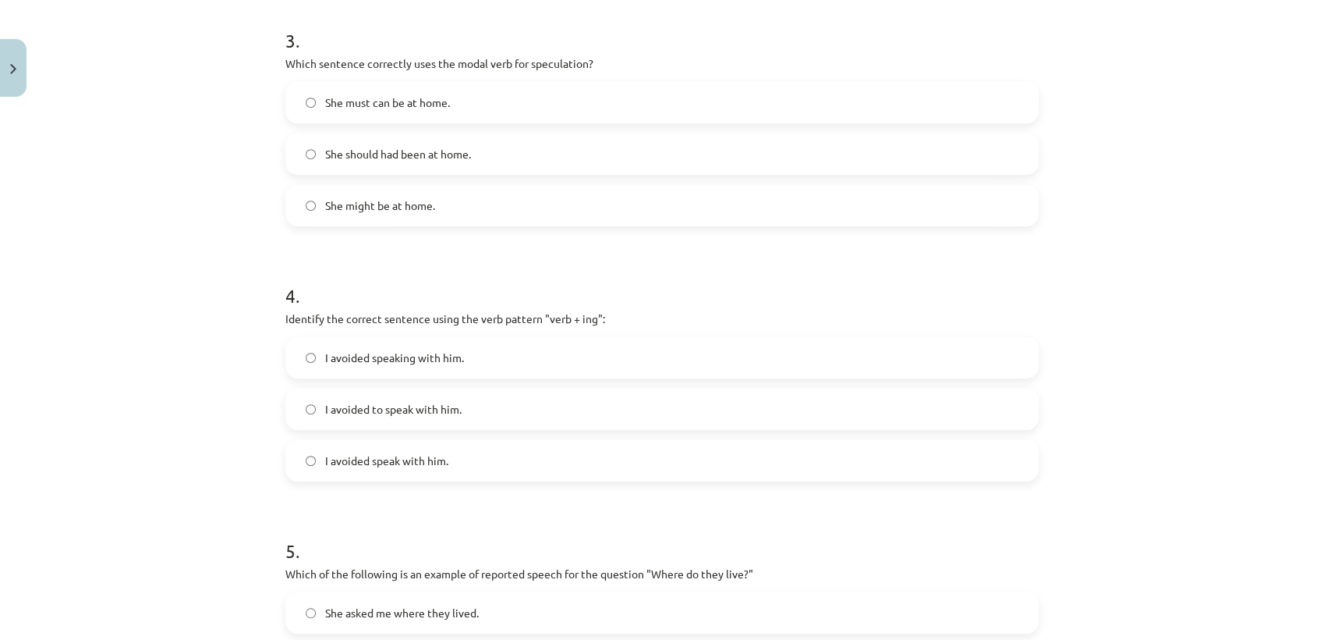
click at [445, 358] on span "I avoided speaking with him." at bounding box center [394, 357] width 139 height 16
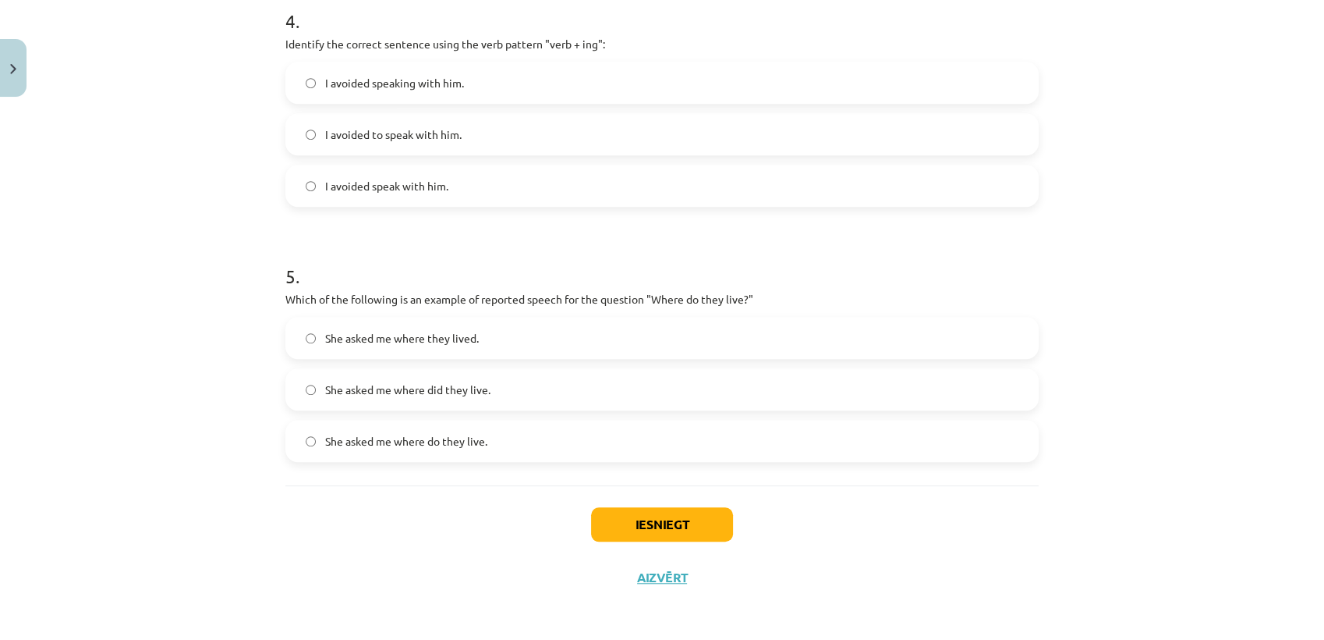
scroll to position [1095, 0]
click at [479, 382] on span "She asked me where did they live." at bounding box center [407, 387] width 165 height 16
click at [485, 346] on label "She asked me where they lived." at bounding box center [662, 335] width 750 height 39
click at [624, 516] on button "Iesniegt" at bounding box center [662, 522] width 142 height 34
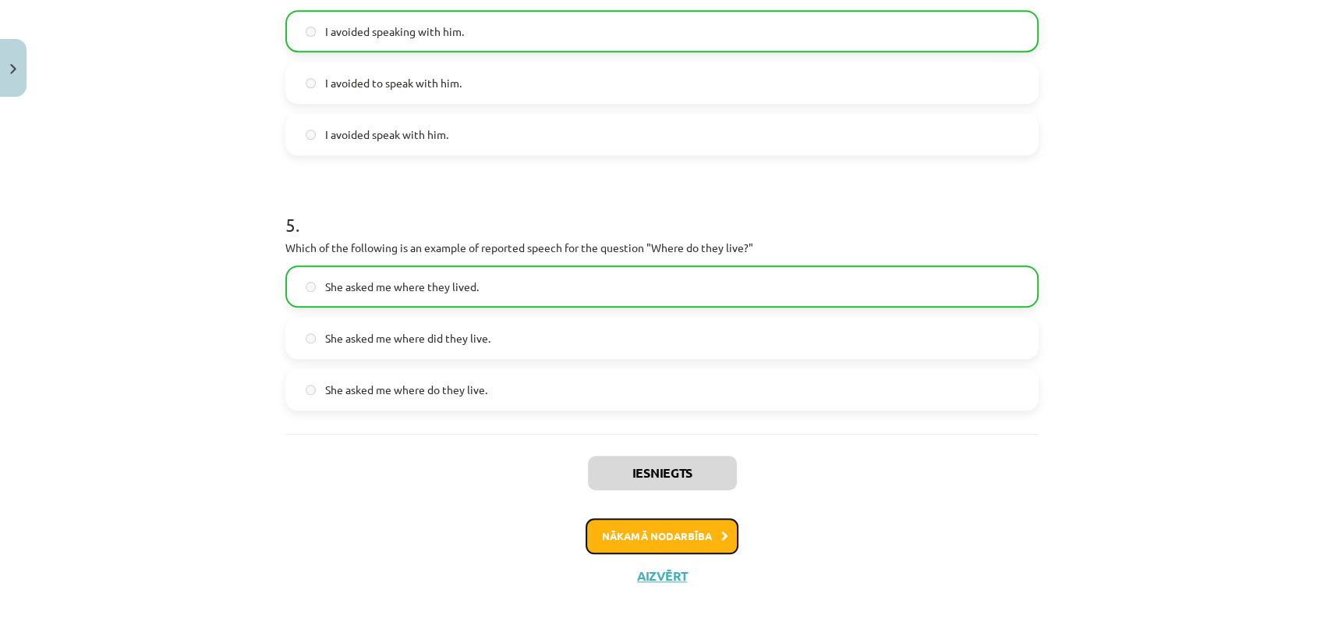
click at [663, 527] on button "Nākamā nodarbība" at bounding box center [662, 536] width 153 height 36
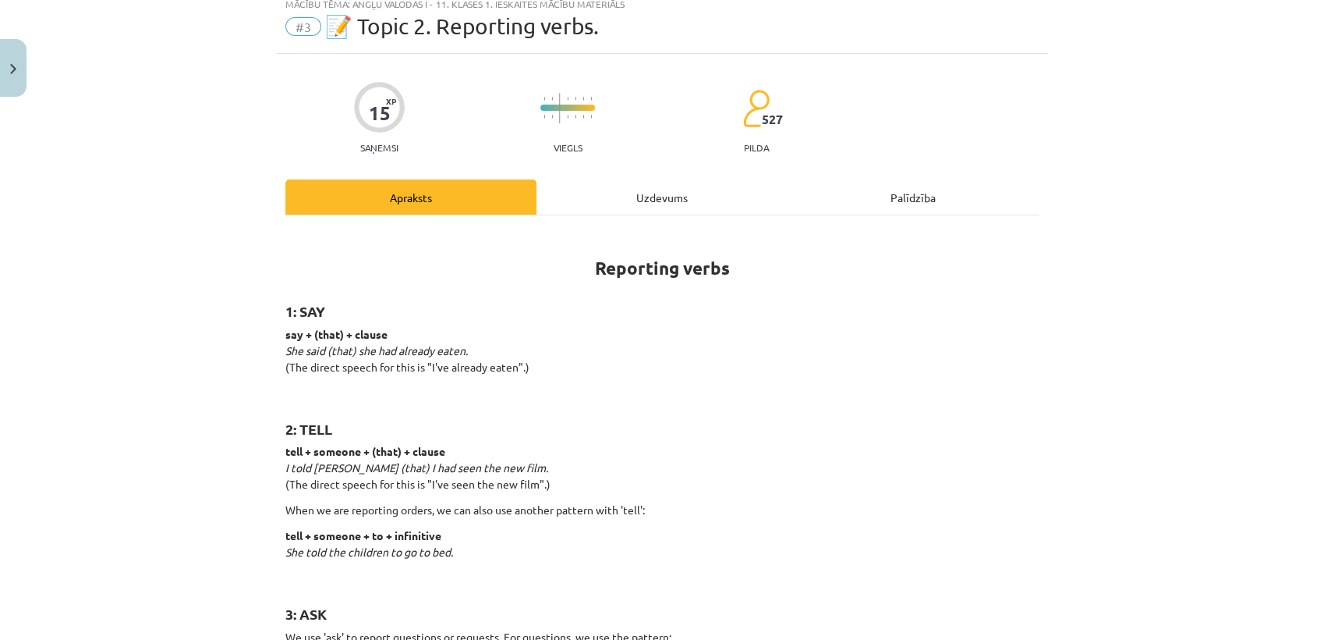
scroll to position [0, 0]
